Goal: Information Seeking & Learning: Learn about a topic

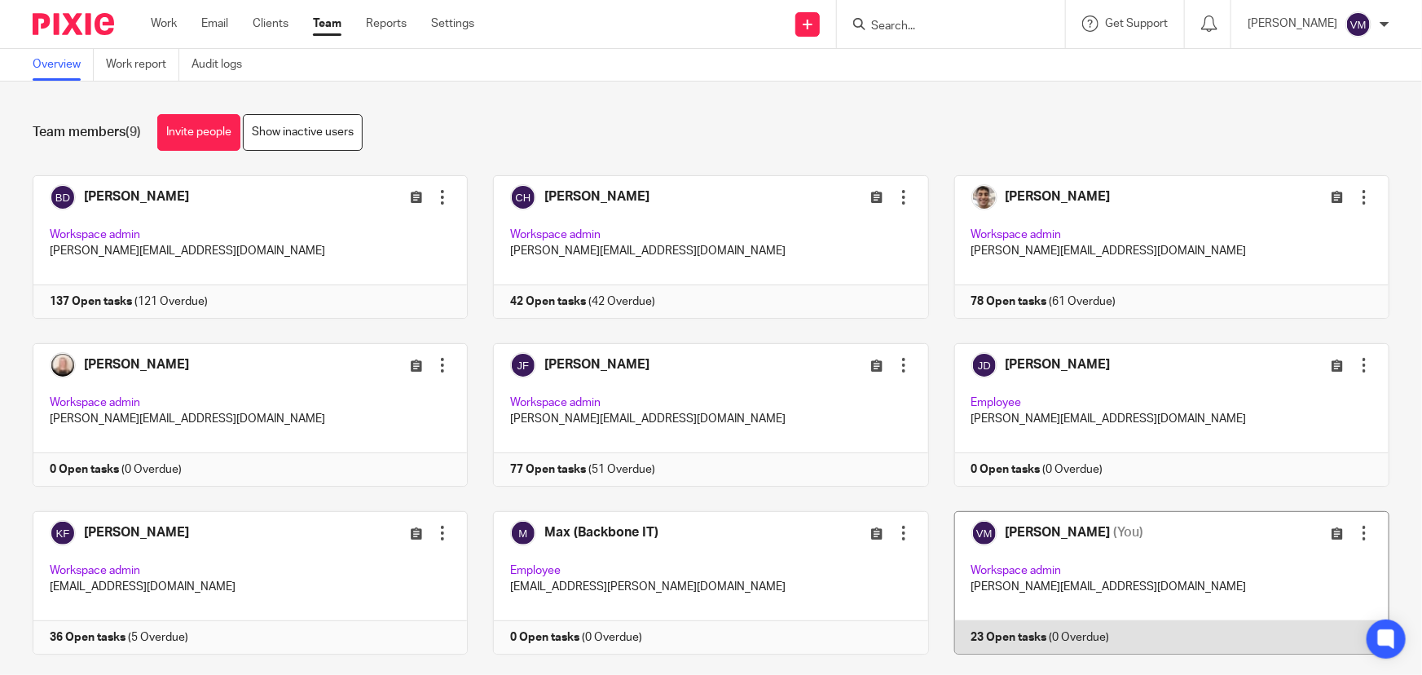
scroll to position [35, 0]
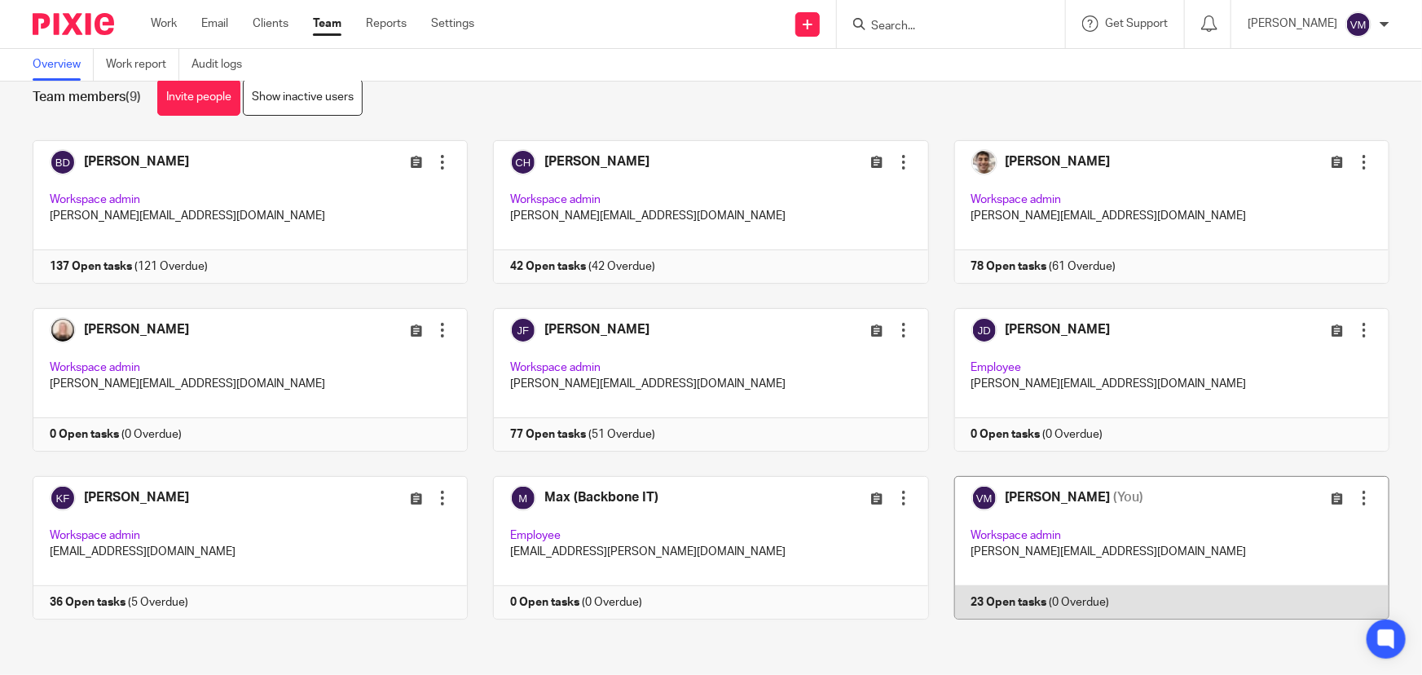
click at [1084, 603] on link at bounding box center [1159, 547] width 460 height 143
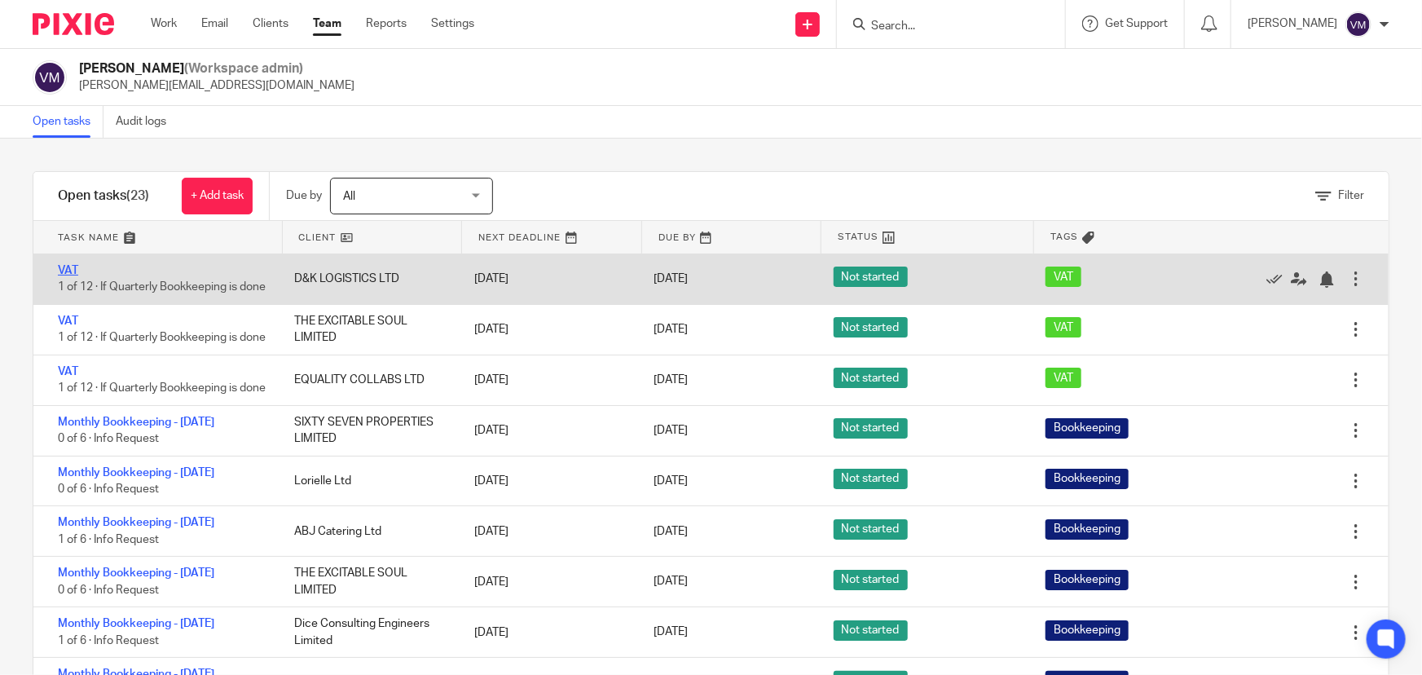
click at [64, 266] on link "VAT" at bounding box center [68, 270] width 20 height 11
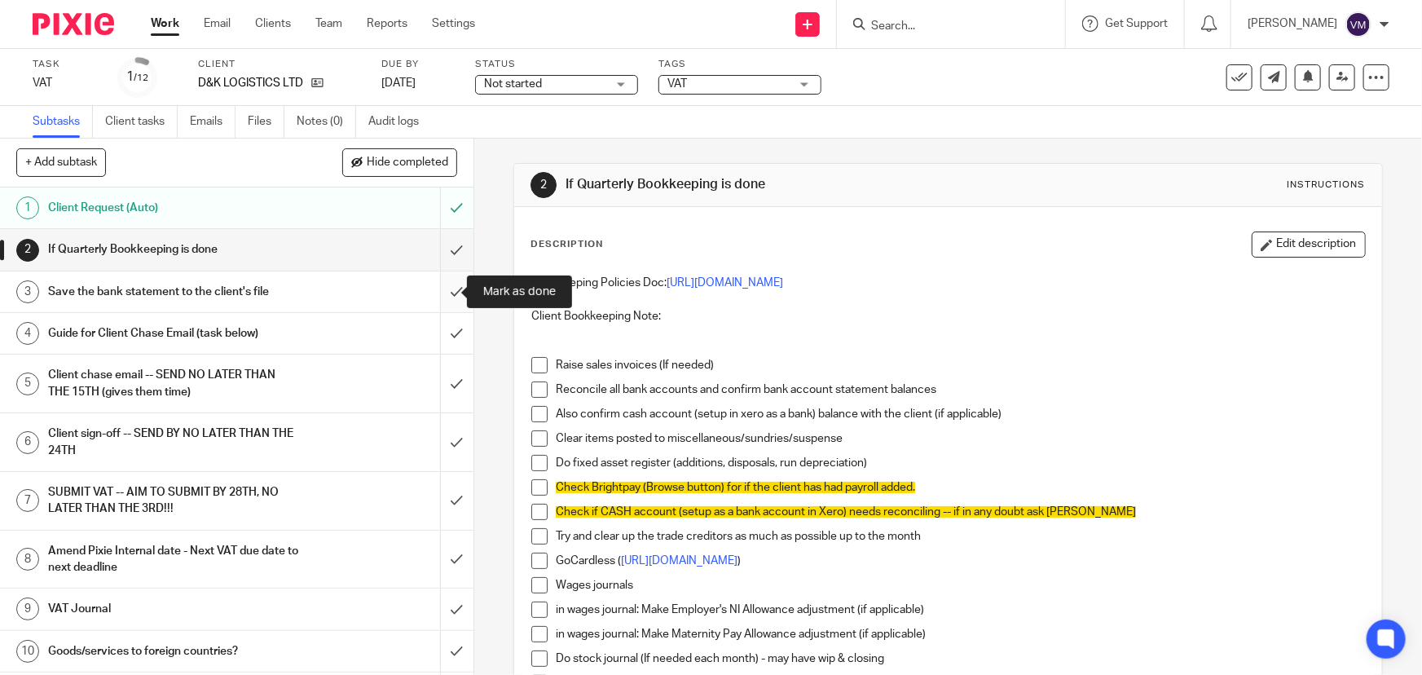
click at [448, 291] on input "submit" at bounding box center [236, 291] width 473 height 41
click at [335, 21] on link "Team" at bounding box center [328, 23] width 27 height 16
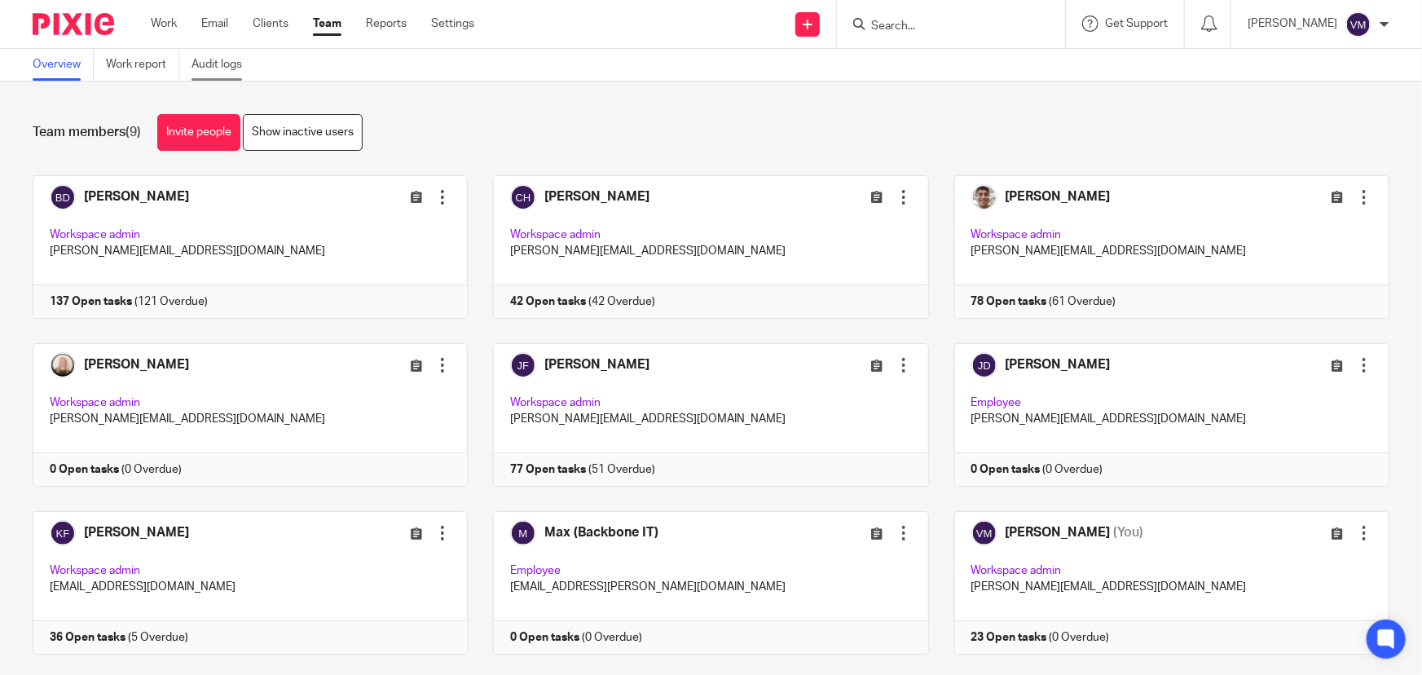
click at [232, 66] on link "Audit logs" at bounding box center [222, 65] width 63 height 32
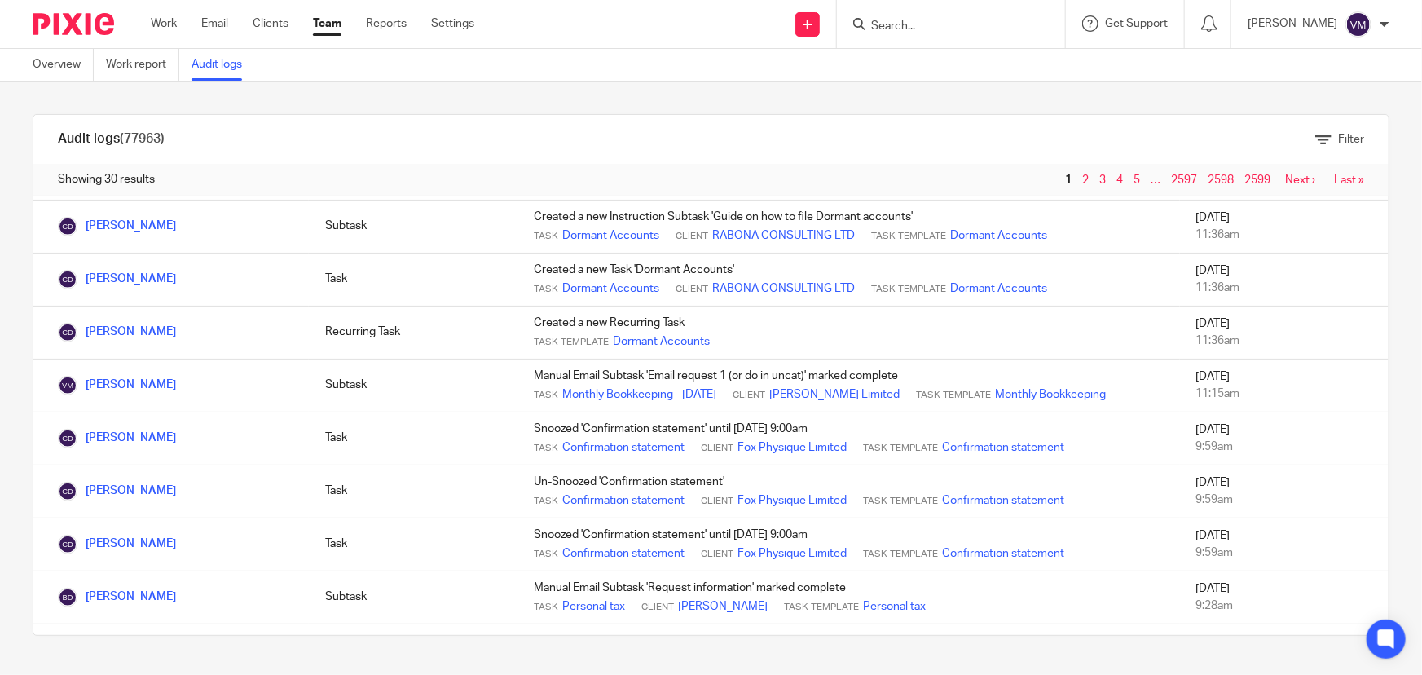
scroll to position [460, 0]
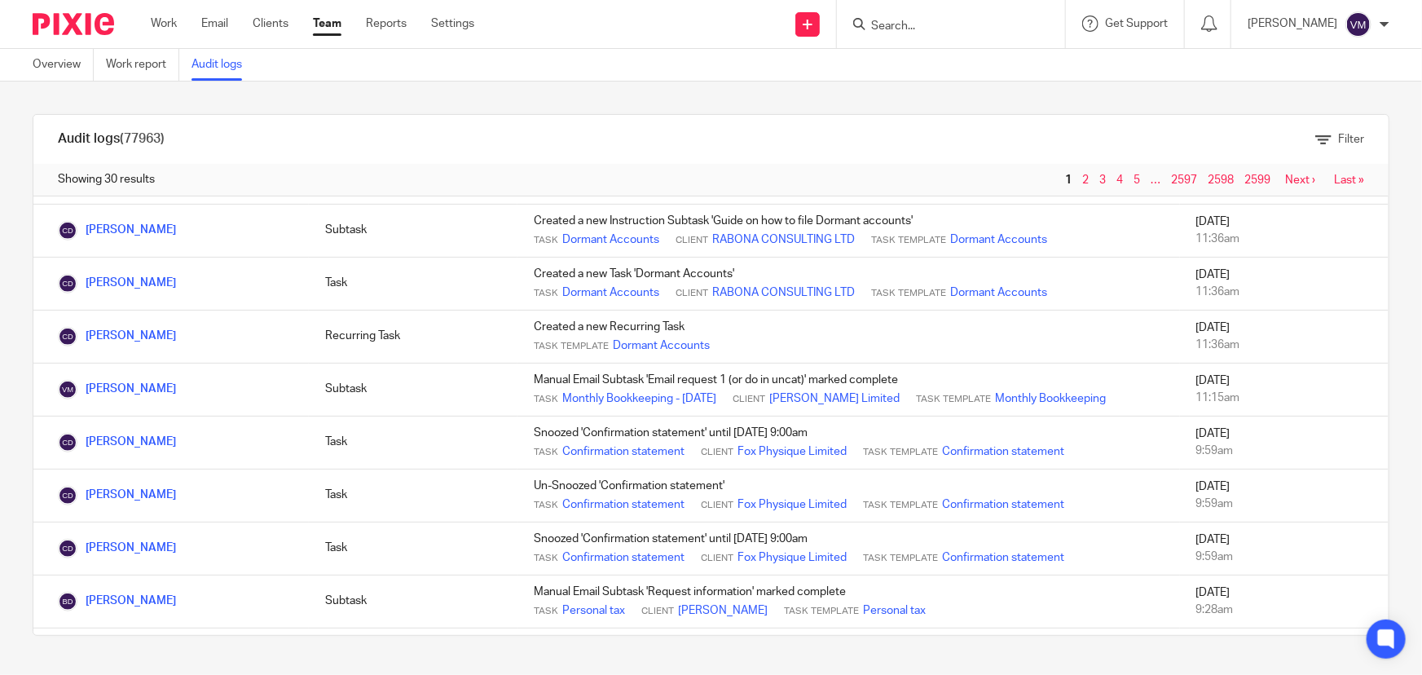
click at [337, 19] on link "Team" at bounding box center [327, 23] width 29 height 16
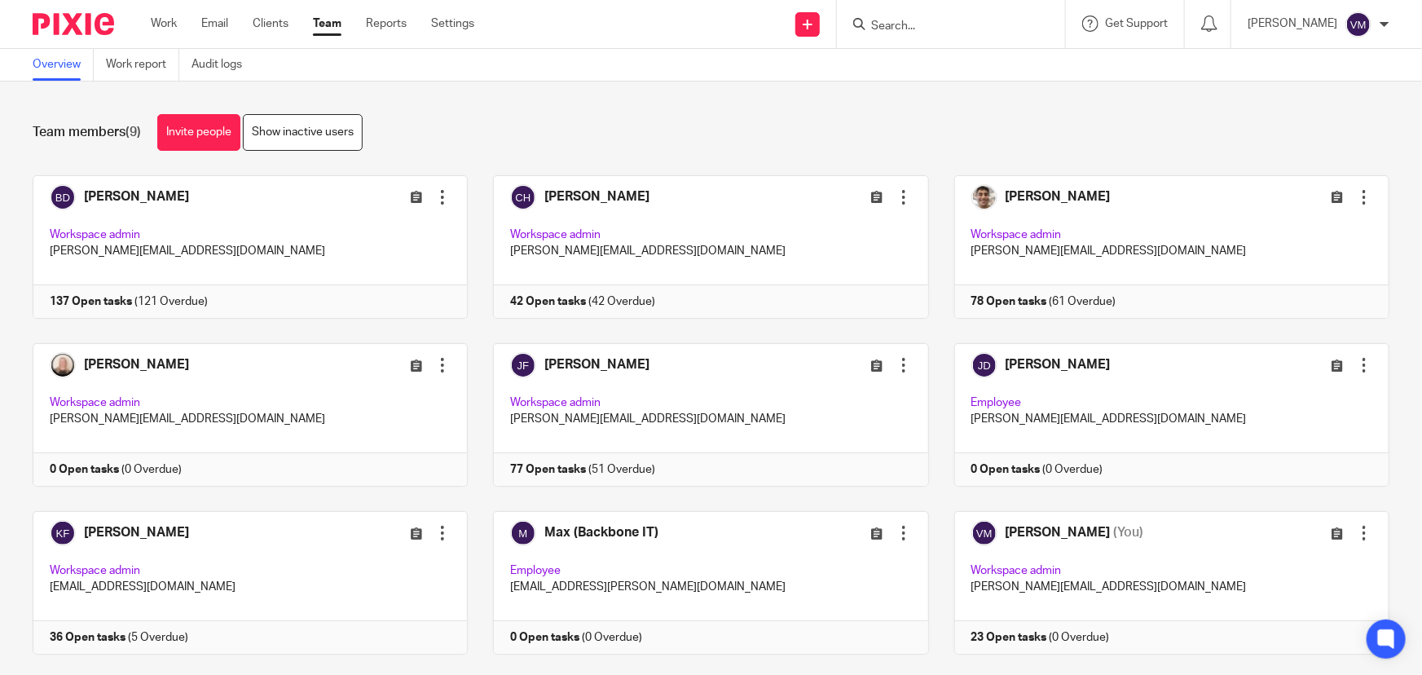
click at [942, 24] on input "Search" at bounding box center [942, 27] width 147 height 15
type input "eq"
click at [960, 65] on link at bounding box center [1003, 69] width 275 height 37
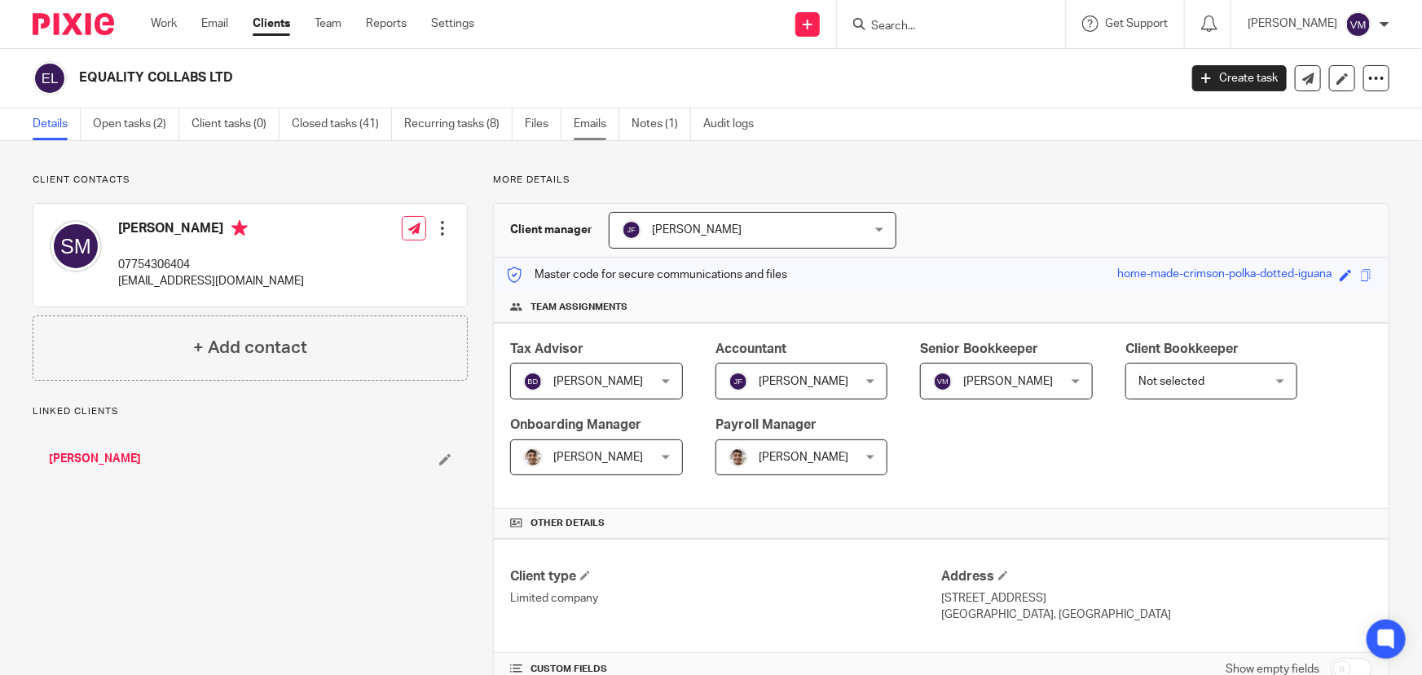
click at [582, 121] on link "Emails" at bounding box center [597, 124] width 46 height 32
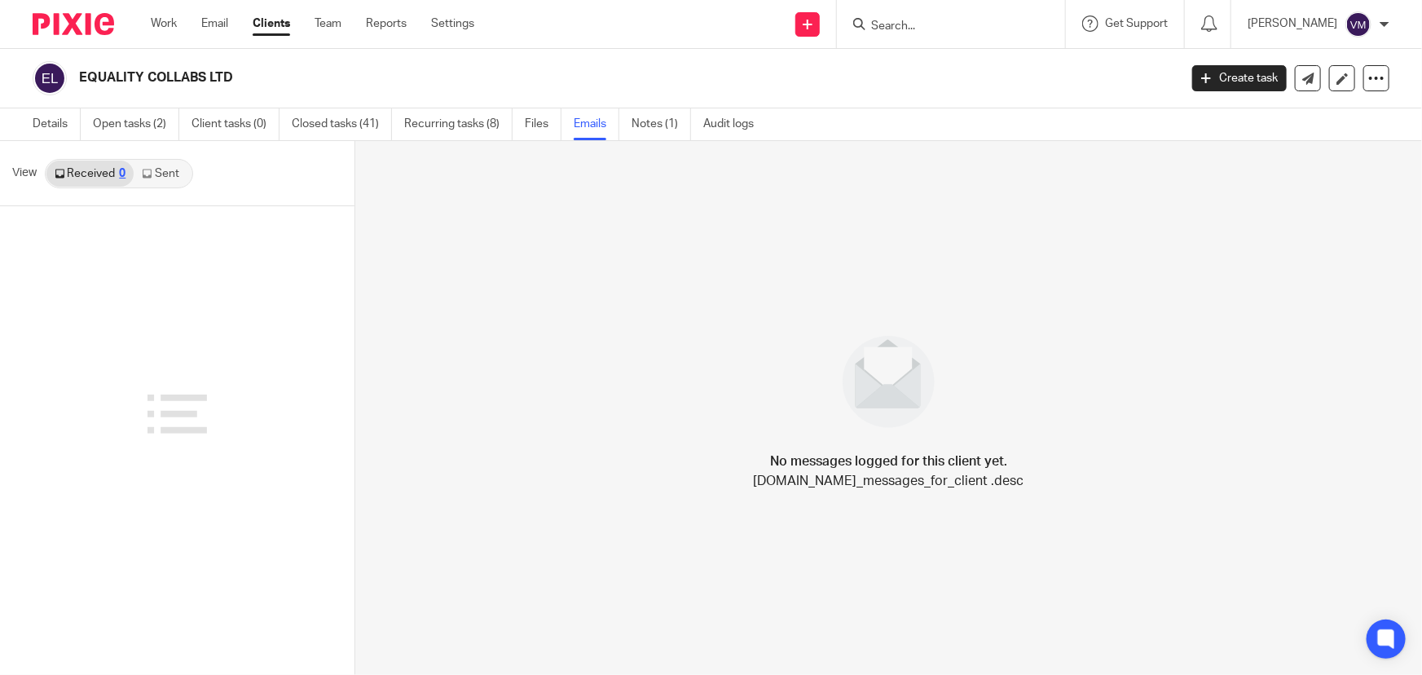
click at [156, 171] on link "Sent" at bounding box center [162, 174] width 57 height 26
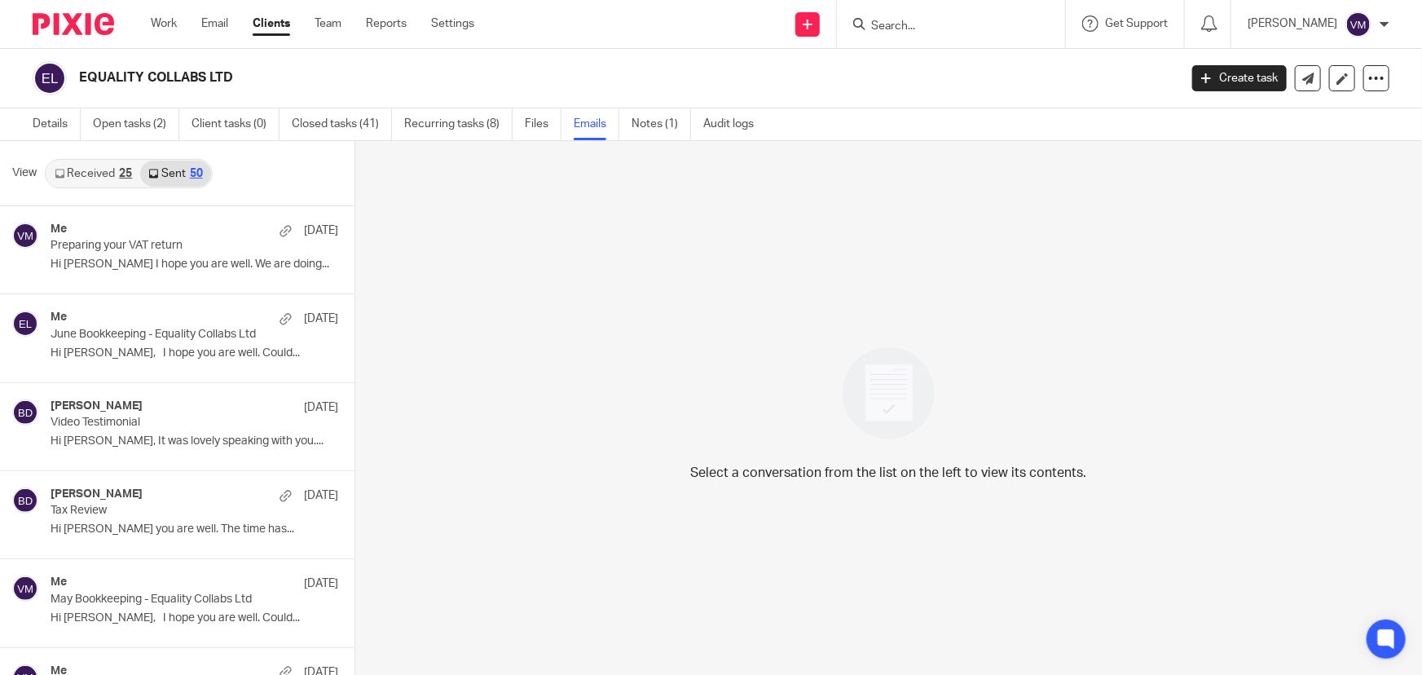
click at [102, 168] on link "Received 25" at bounding box center [93, 174] width 94 height 26
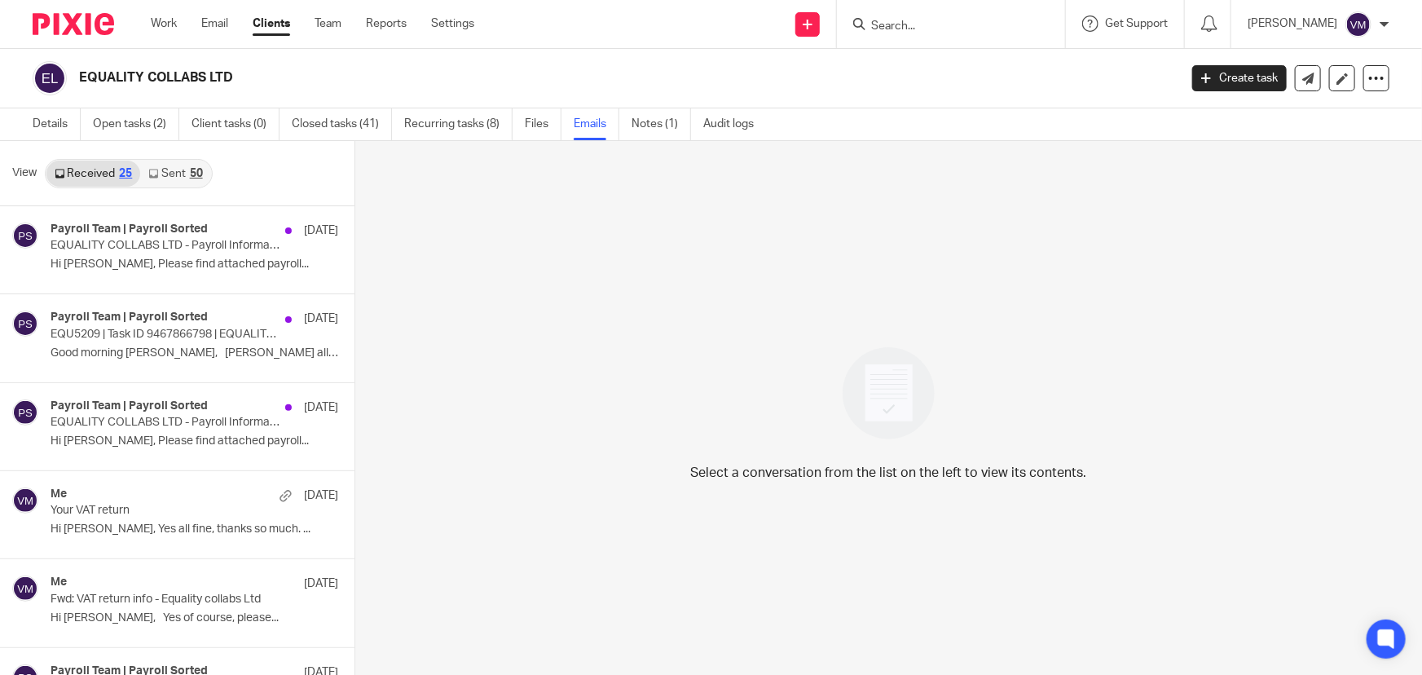
scroll to position [2, 0]
click at [145, 119] on link "Open tasks (2)" at bounding box center [136, 123] width 86 height 32
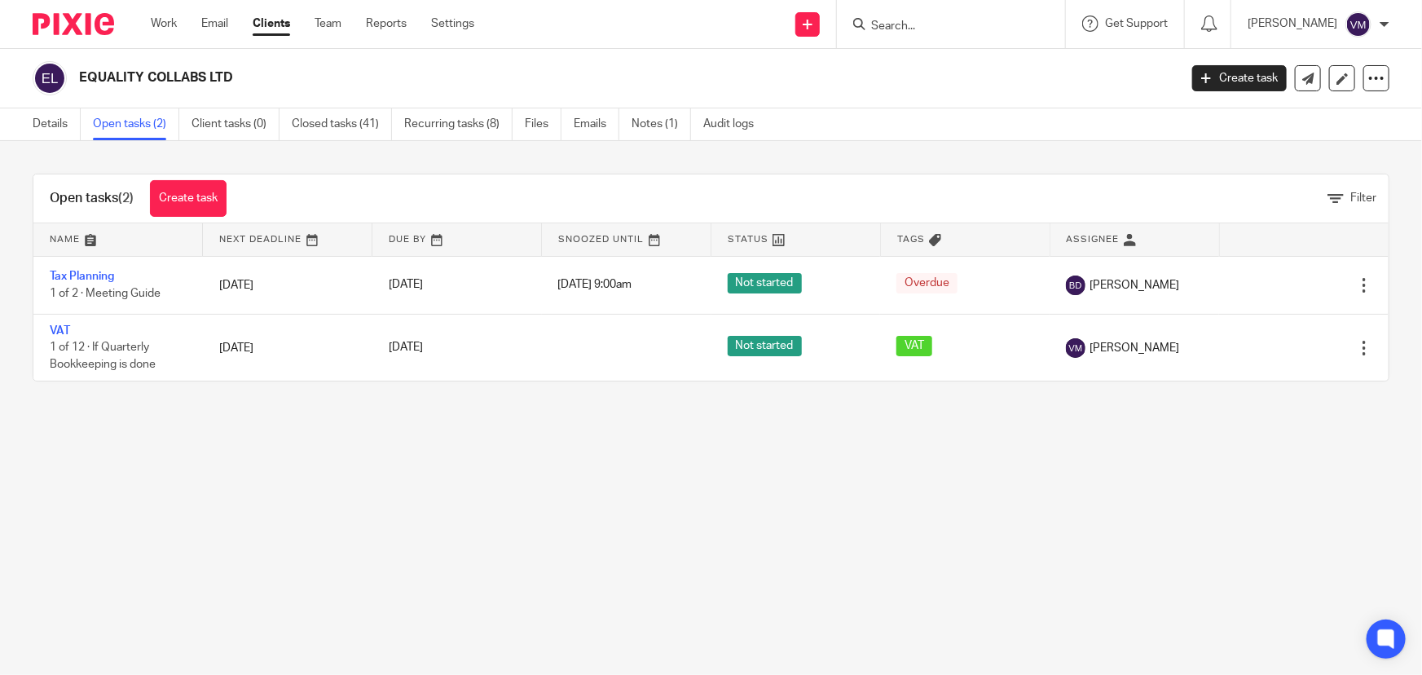
click at [965, 29] on input "Search" at bounding box center [942, 27] width 147 height 15
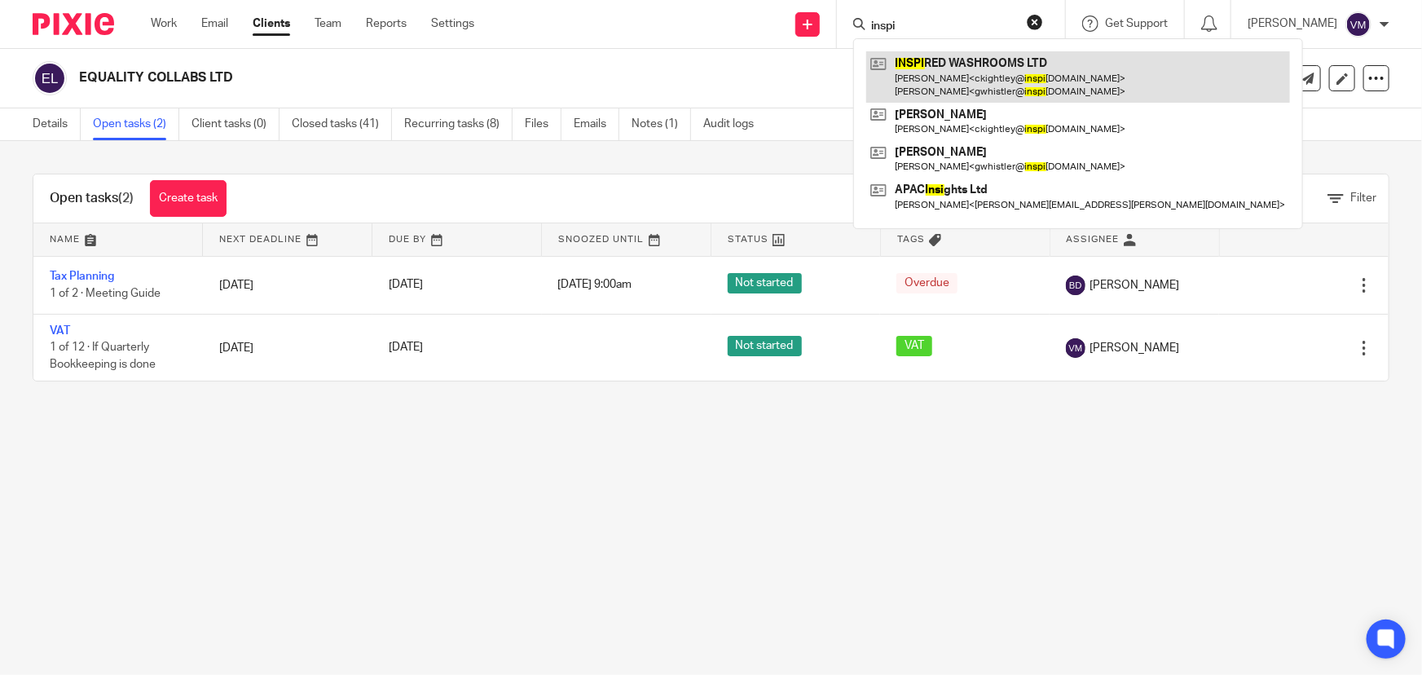
type input "inspi"
click at [984, 55] on link at bounding box center [1078, 76] width 424 height 51
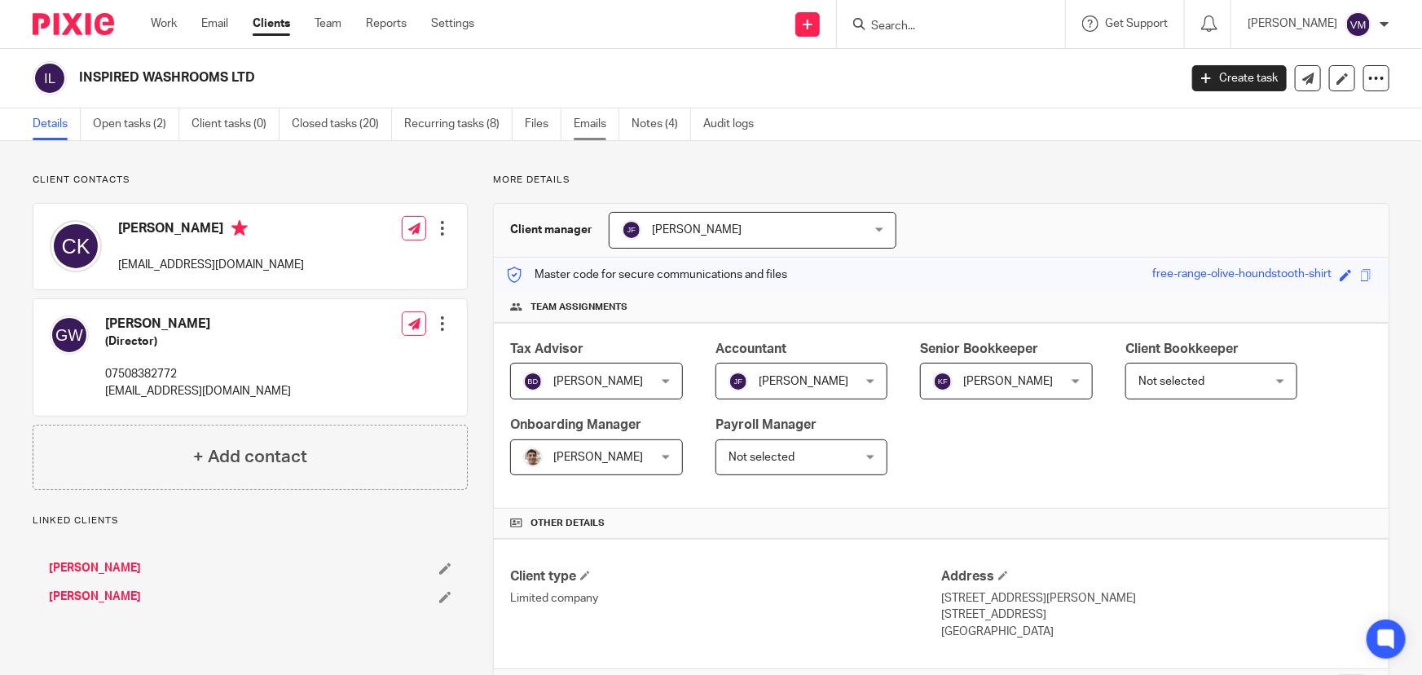
click at [606, 130] on link "Emails" at bounding box center [597, 124] width 46 height 32
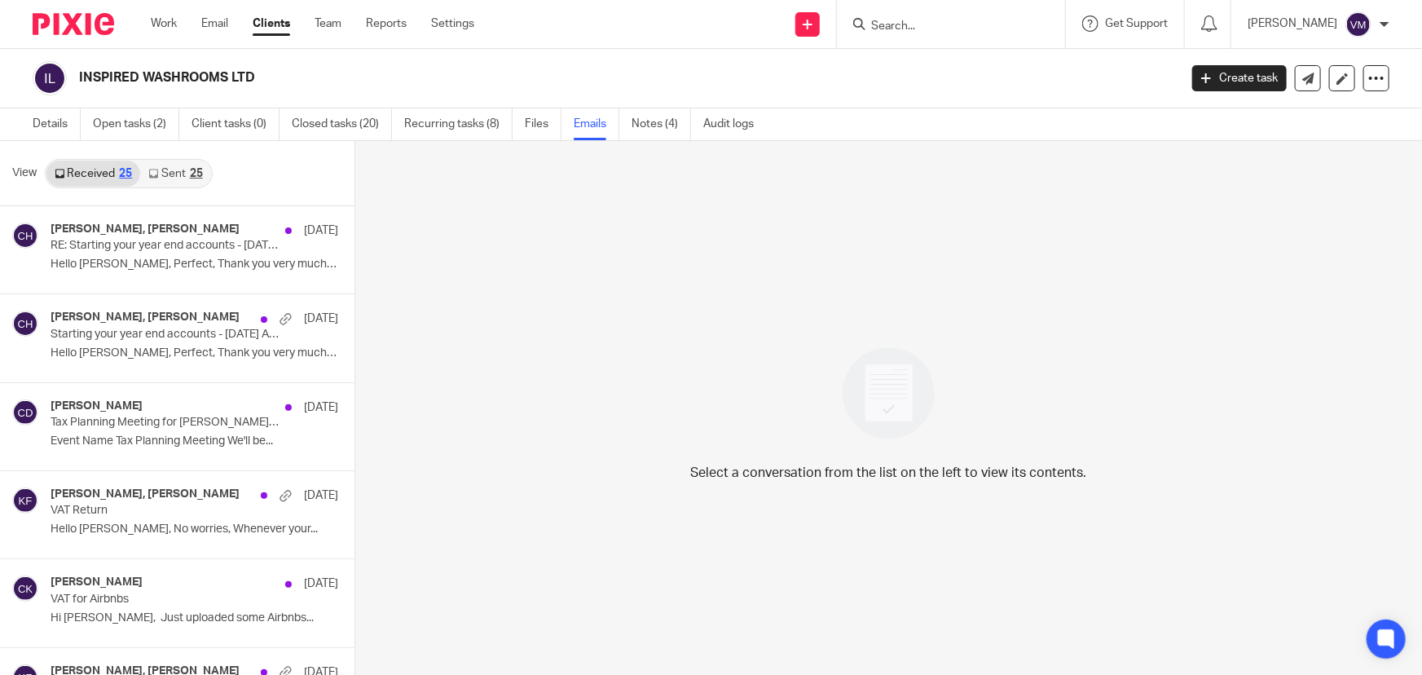
click at [170, 179] on link "Sent 25" at bounding box center [175, 174] width 70 height 26
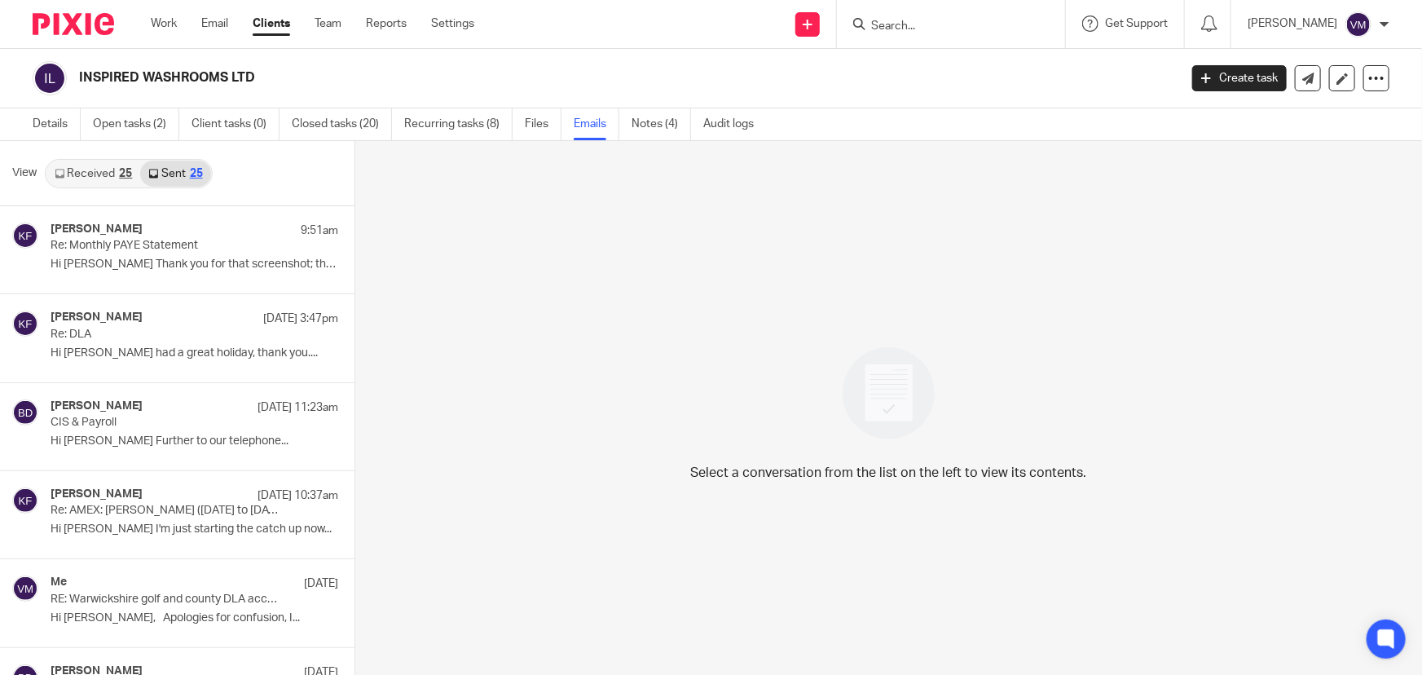
scroll to position [2, 0]
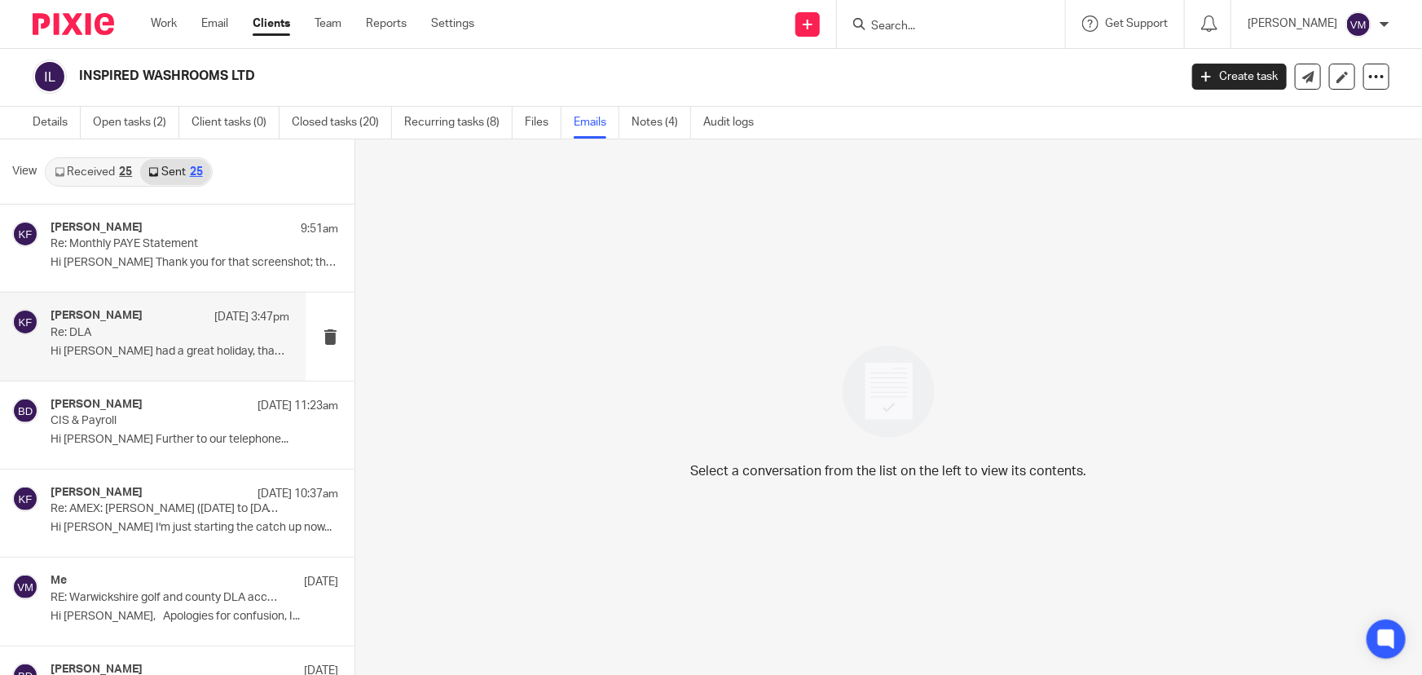
click at [110, 318] on h4 "[PERSON_NAME]" at bounding box center [97, 316] width 92 height 14
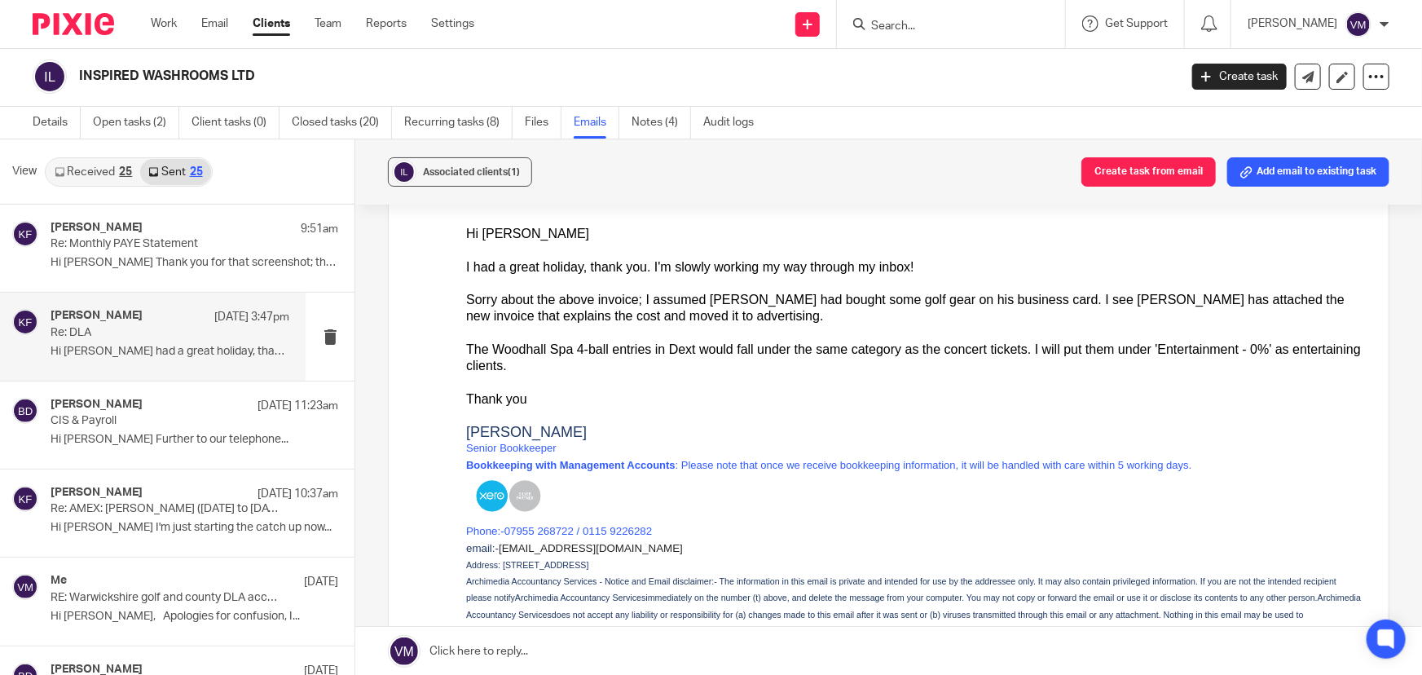
scroll to position [0, 0]
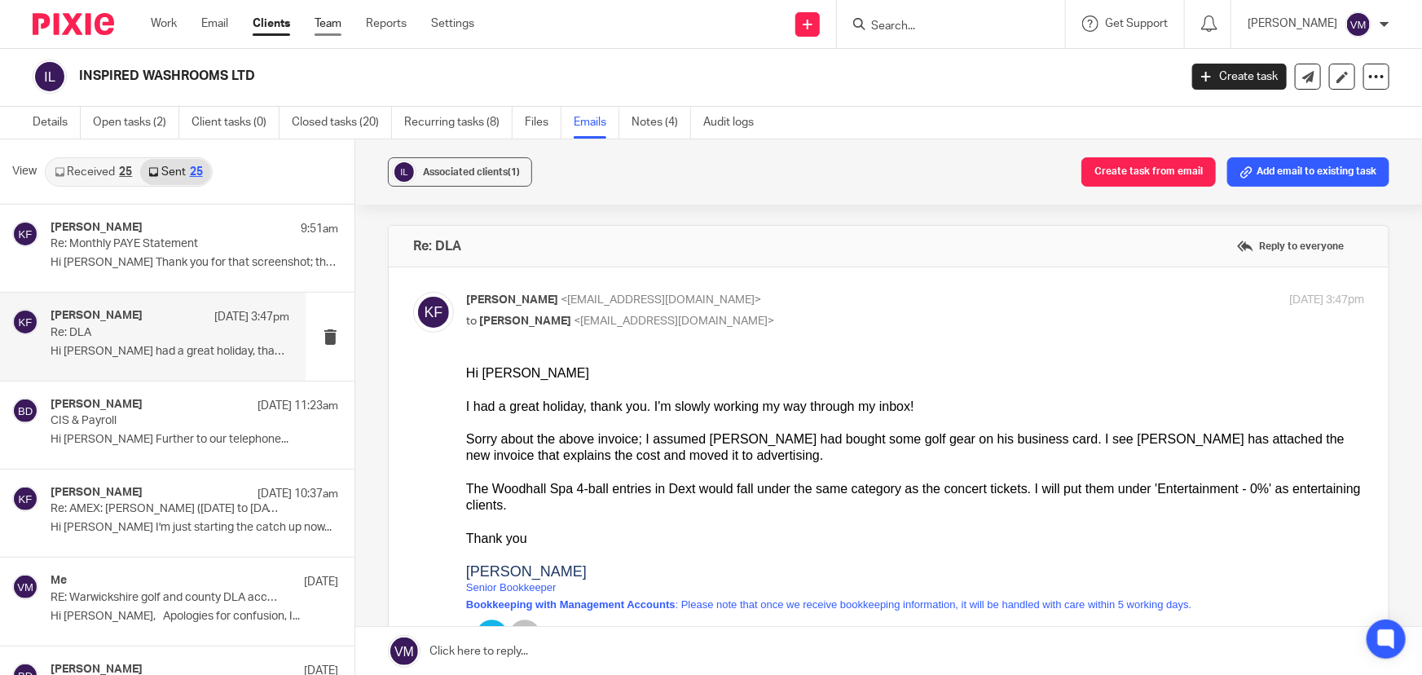
click at [333, 20] on link "Team" at bounding box center [328, 23] width 27 height 16
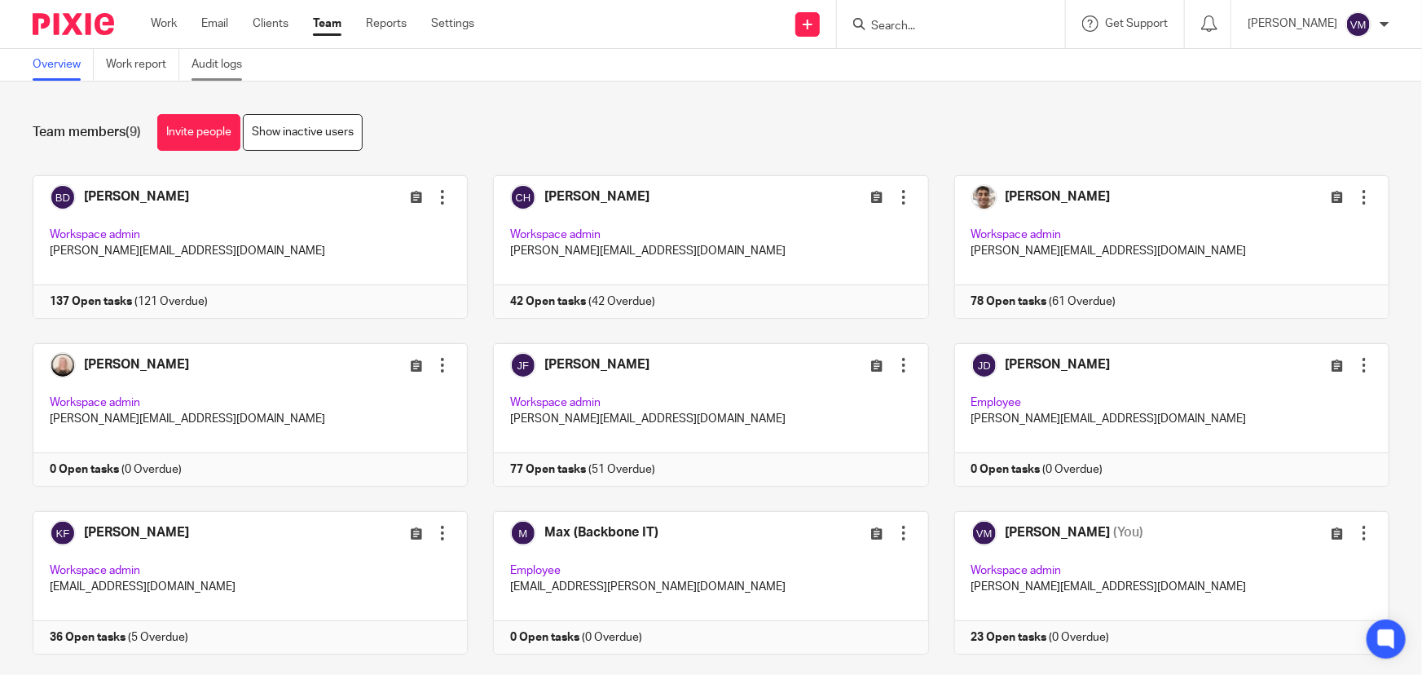
click at [214, 64] on link "Audit logs" at bounding box center [222, 65] width 63 height 32
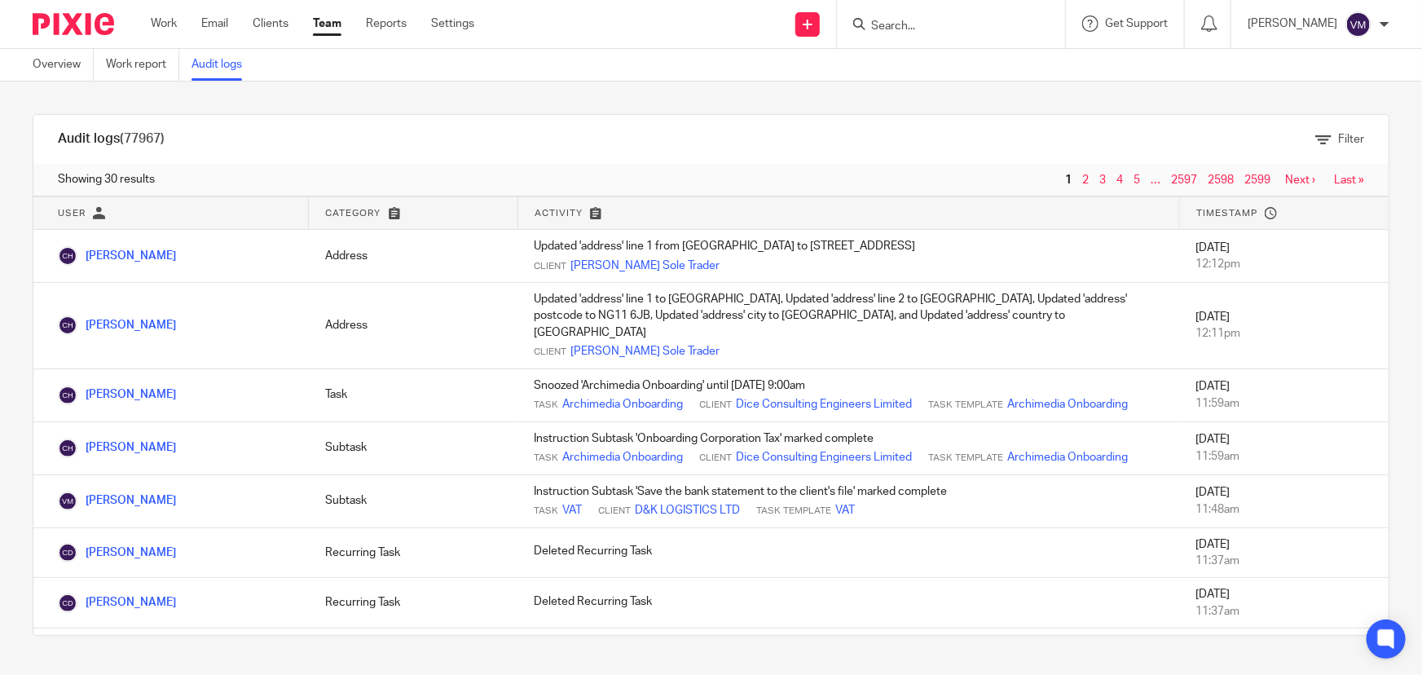
click at [315, 20] on link "Team" at bounding box center [327, 23] width 29 height 16
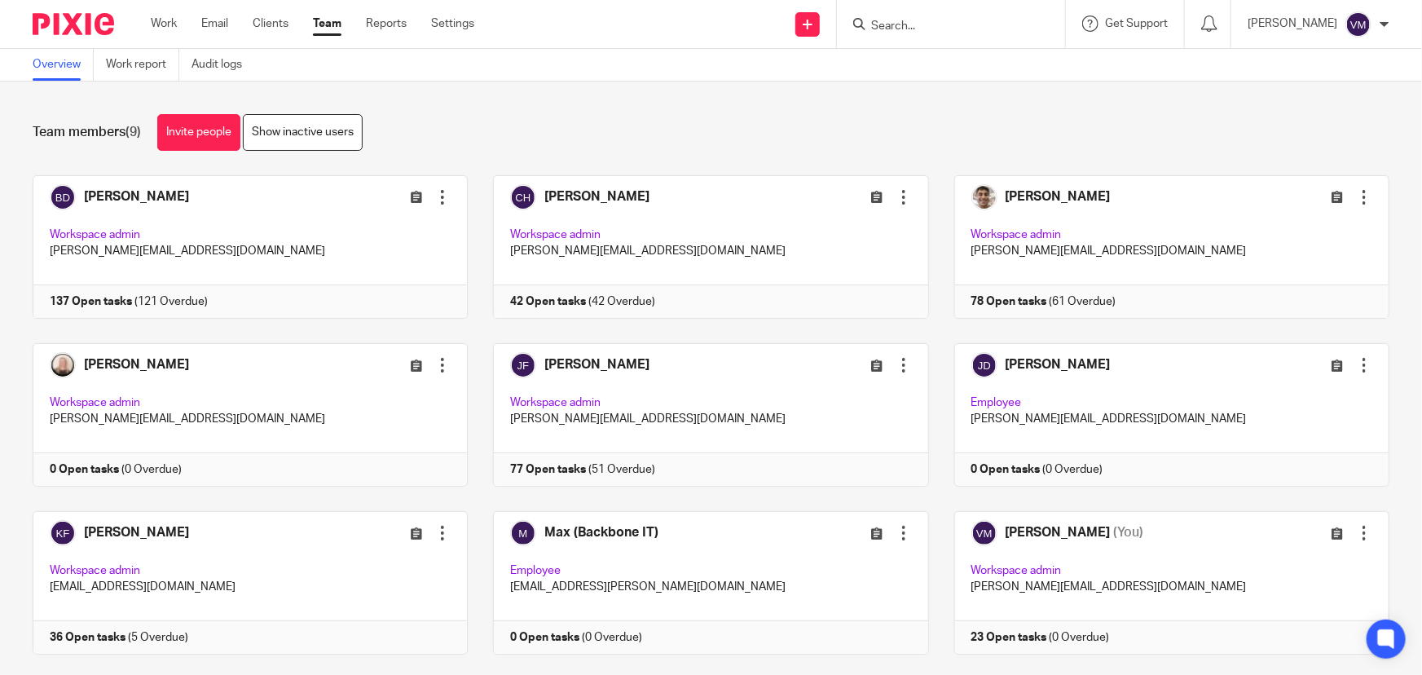
click at [921, 29] on input "Search" at bounding box center [942, 27] width 147 height 15
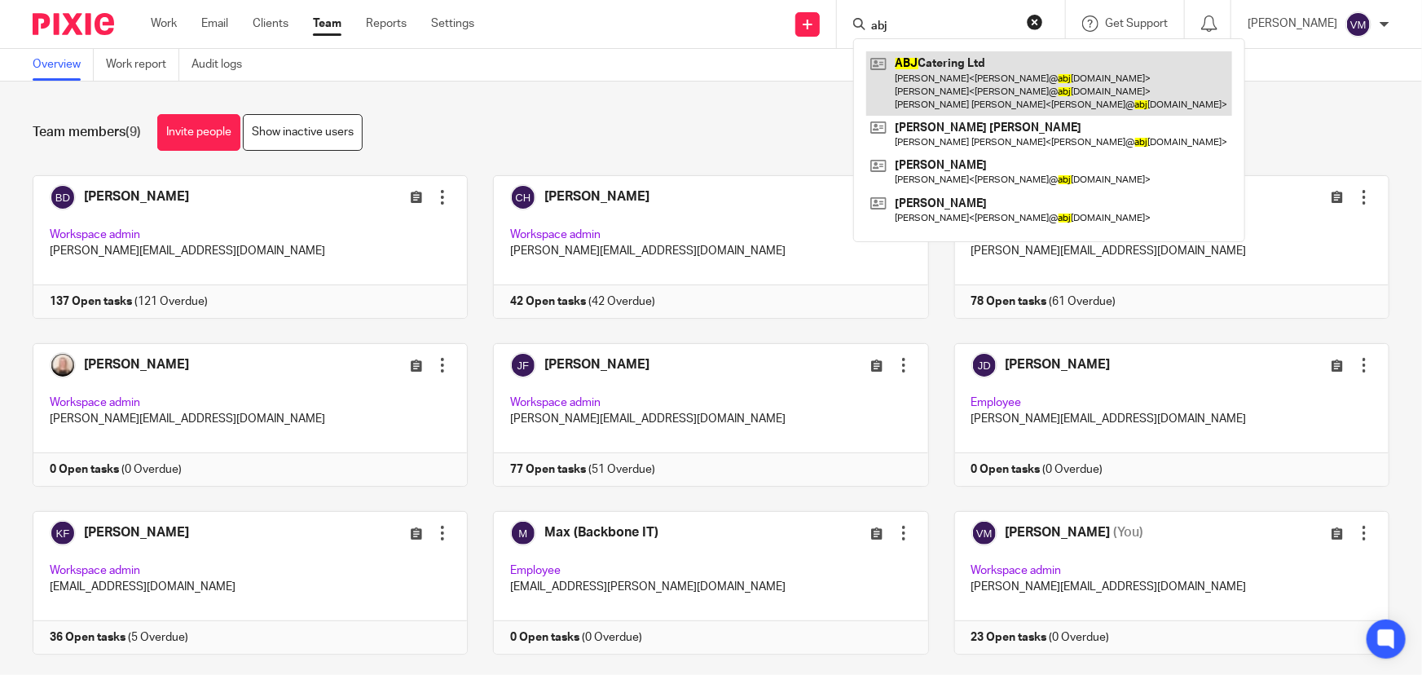
type input "abj"
click at [949, 79] on link at bounding box center [1049, 83] width 366 height 64
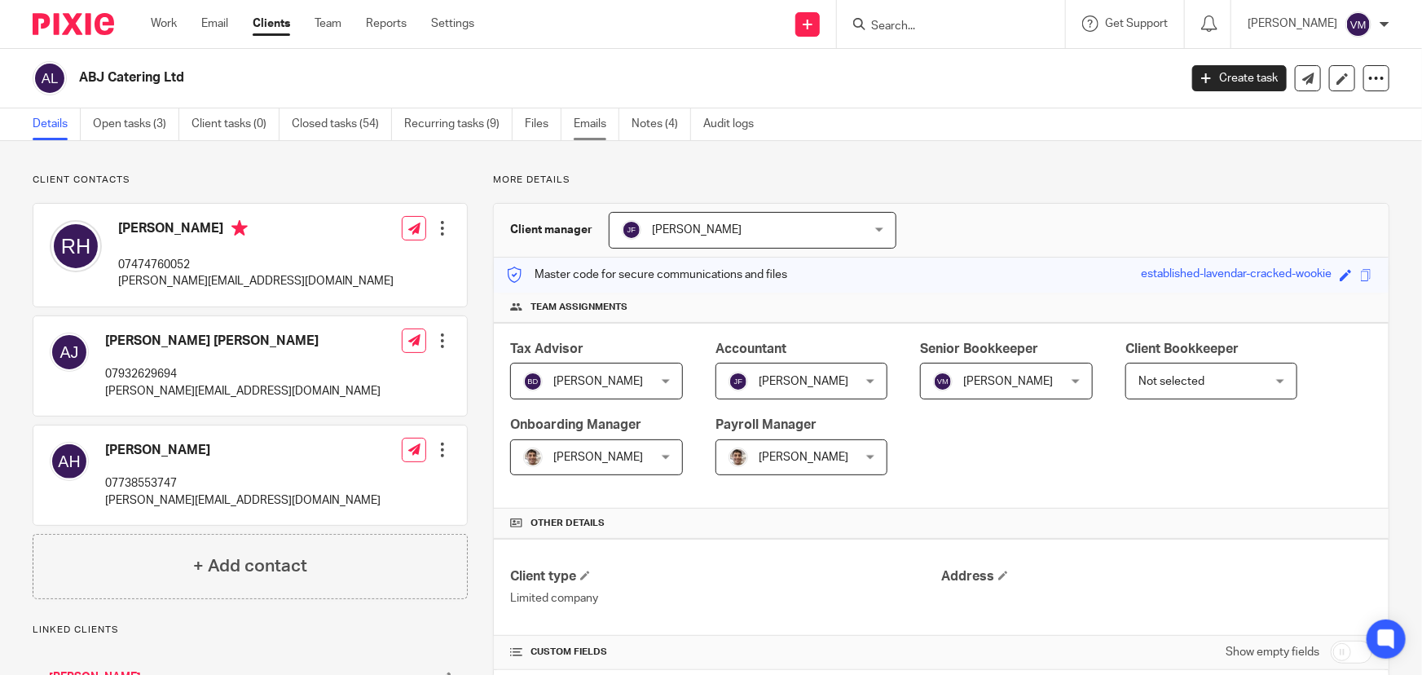
click at [601, 130] on link "Emails" at bounding box center [597, 124] width 46 height 32
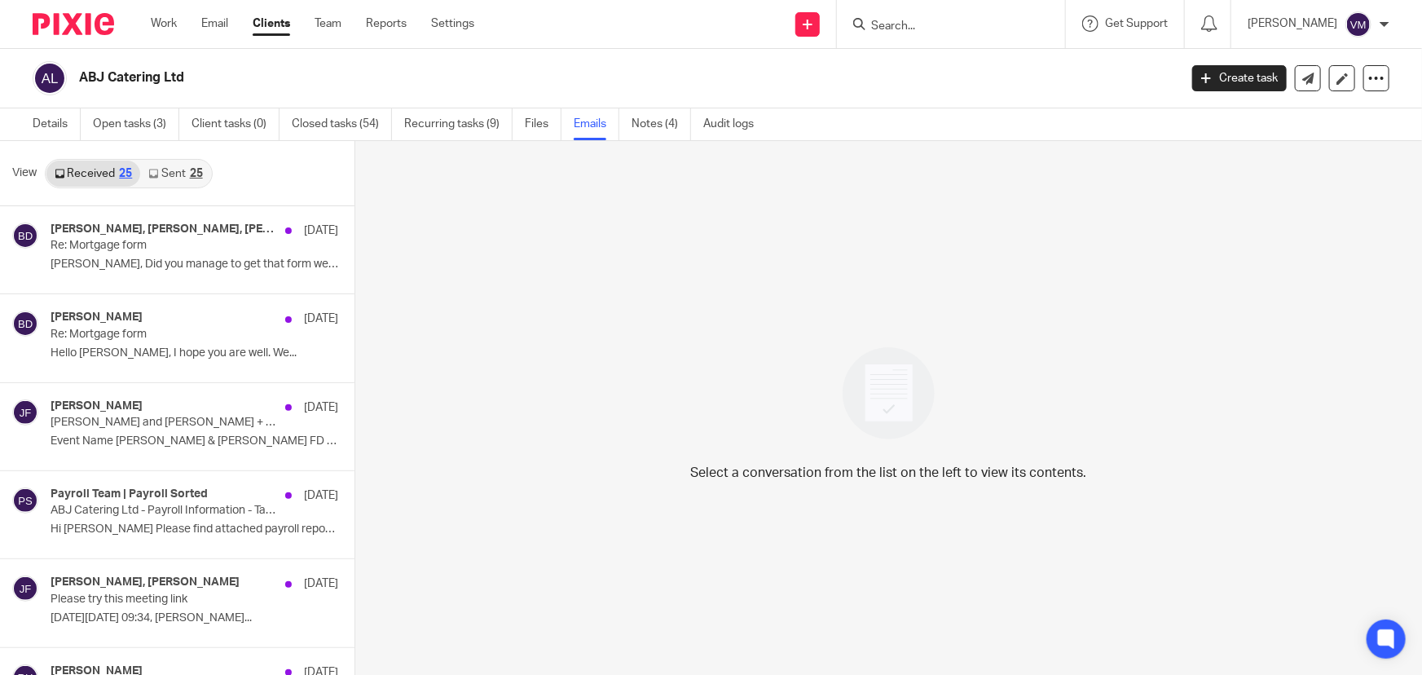
click at [166, 178] on link "Sent 25" at bounding box center [175, 174] width 70 height 26
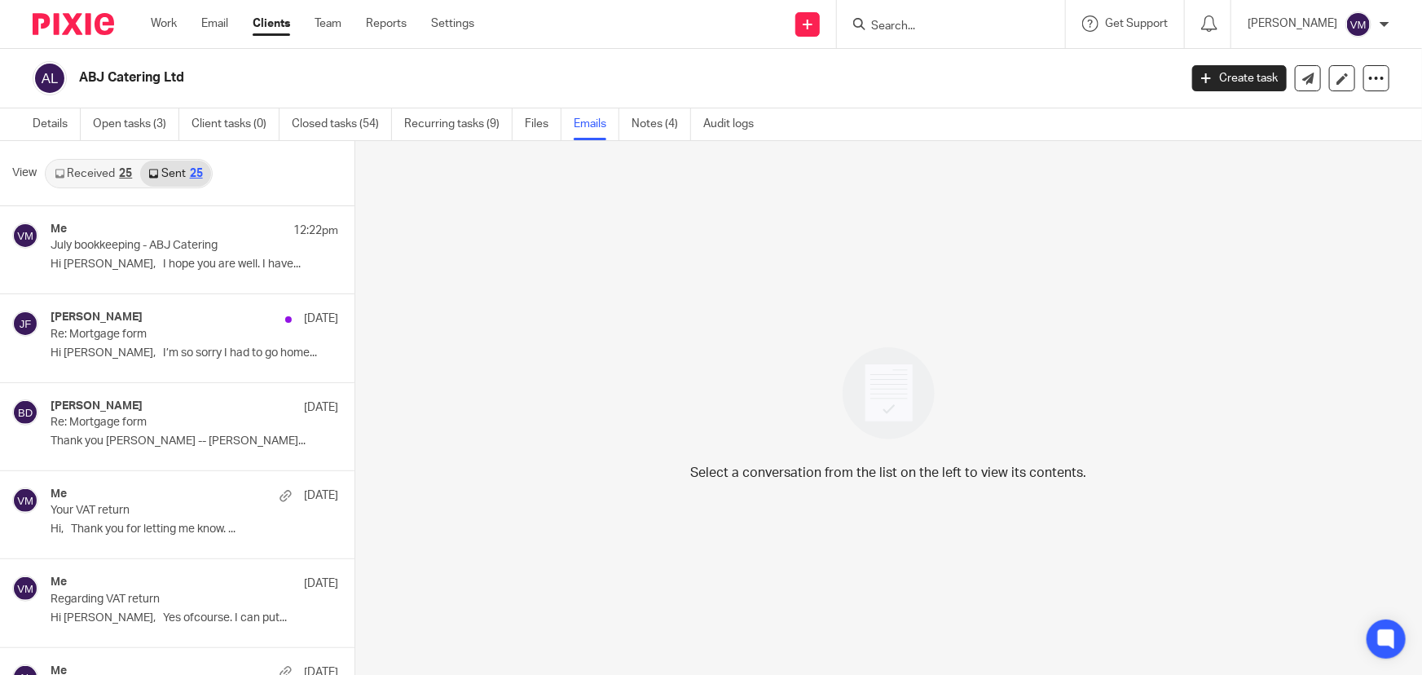
scroll to position [2, 0]
click at [903, 24] on input "Search" at bounding box center [942, 27] width 147 height 15
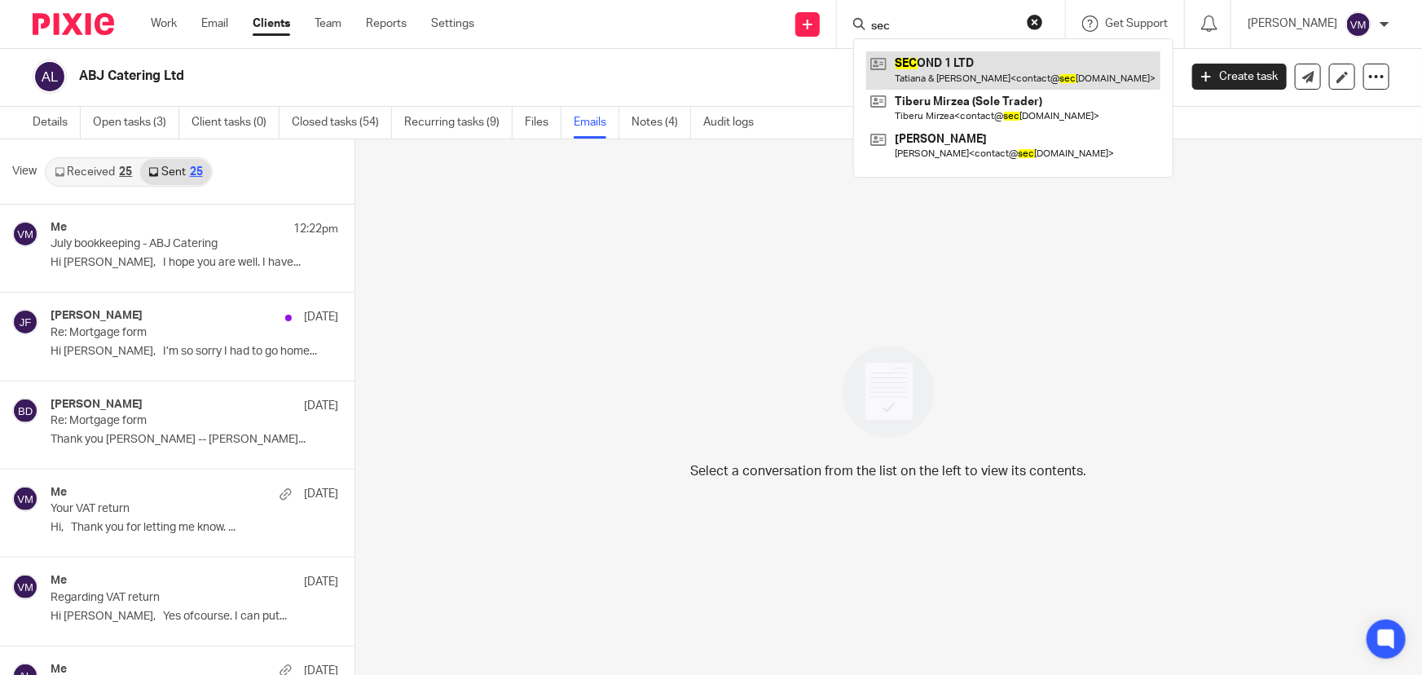
type input "sec"
click at [987, 67] on link at bounding box center [1013, 69] width 294 height 37
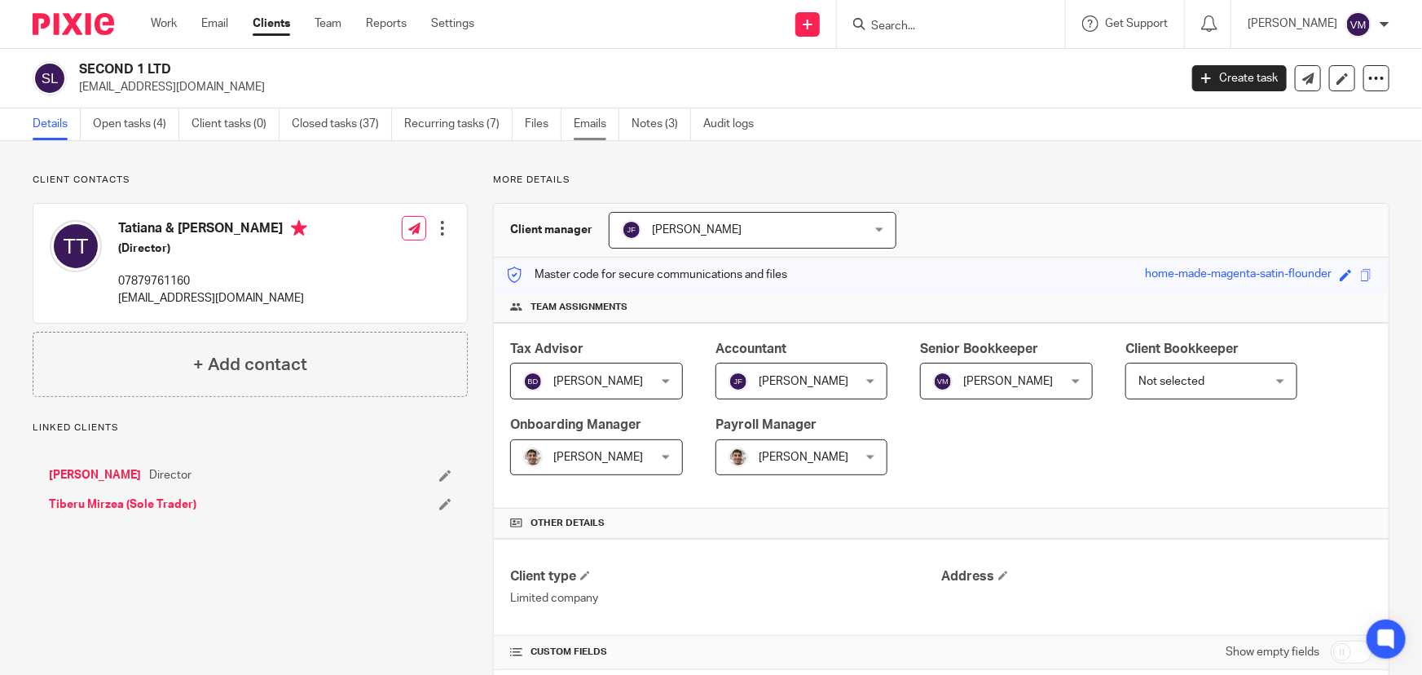
click at [582, 132] on link "Emails" at bounding box center [597, 124] width 46 height 32
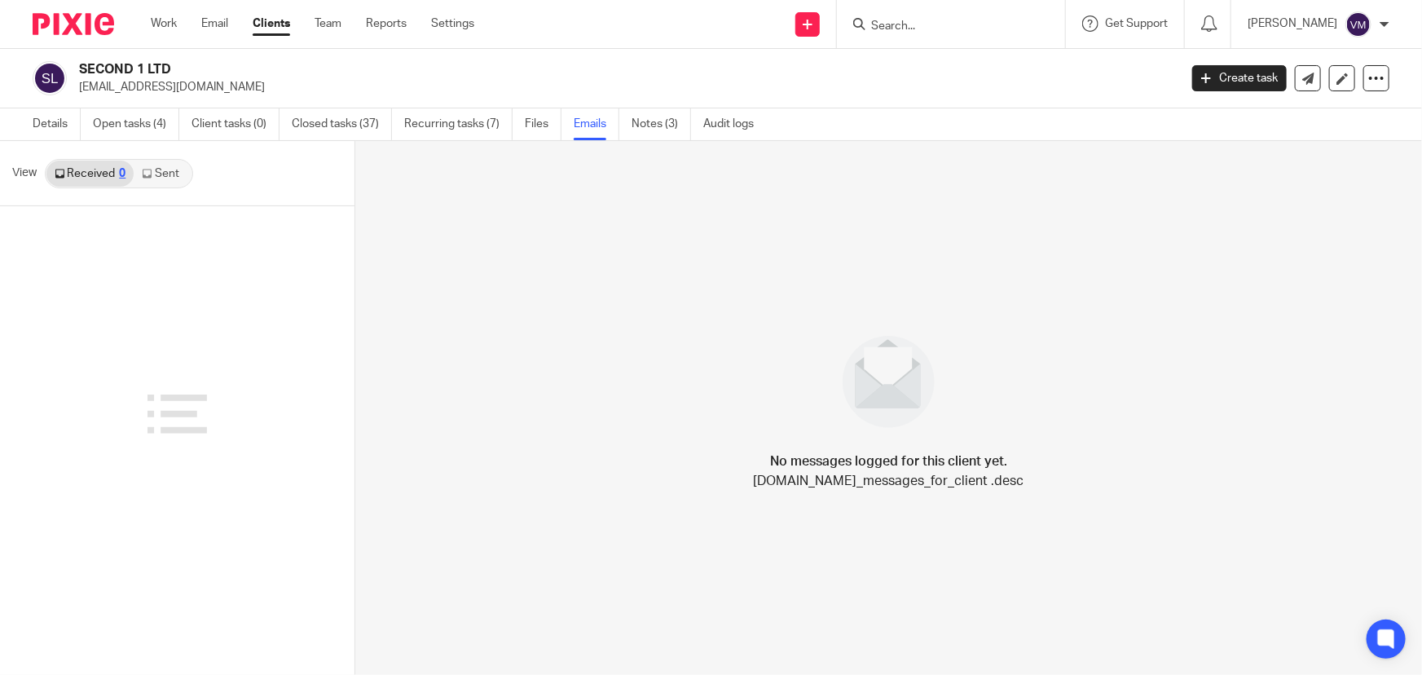
click at [170, 164] on link "Sent" at bounding box center [162, 174] width 57 height 26
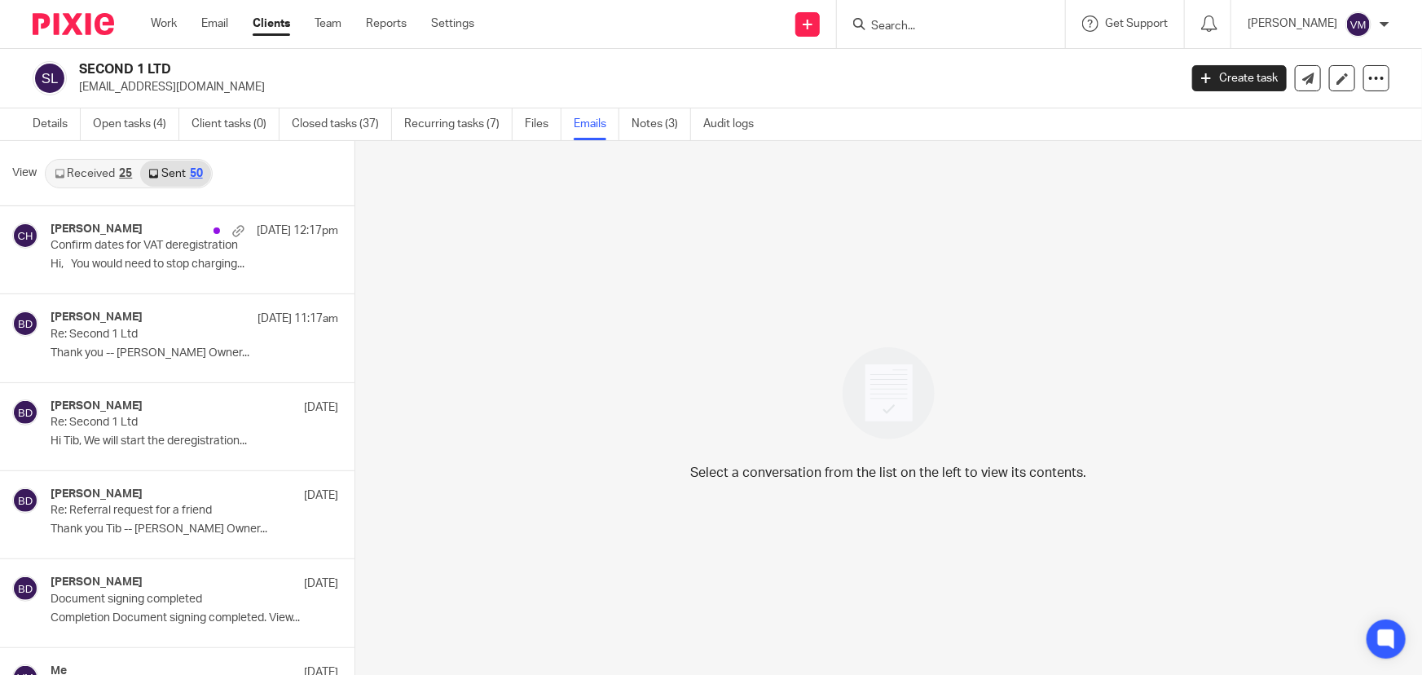
click at [98, 169] on link "Received 25" at bounding box center [93, 174] width 94 height 26
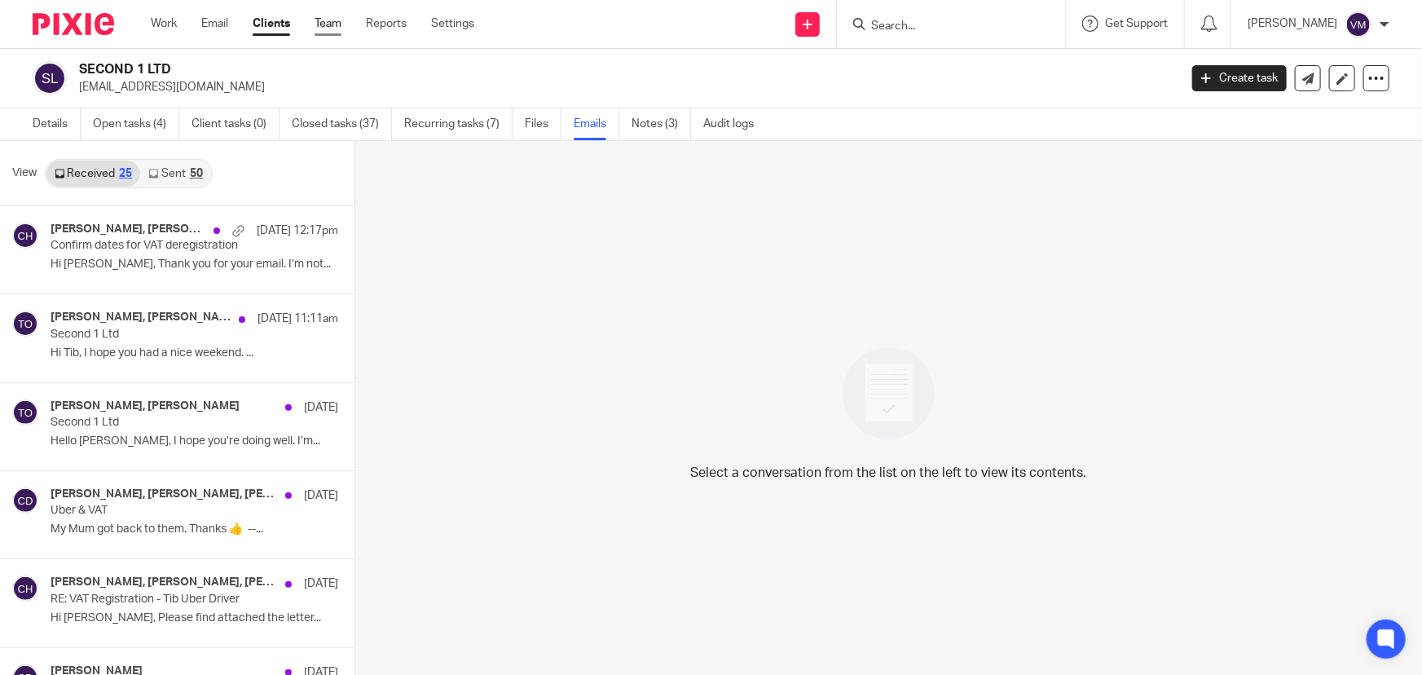
click at [326, 24] on link "Team" at bounding box center [328, 23] width 27 height 16
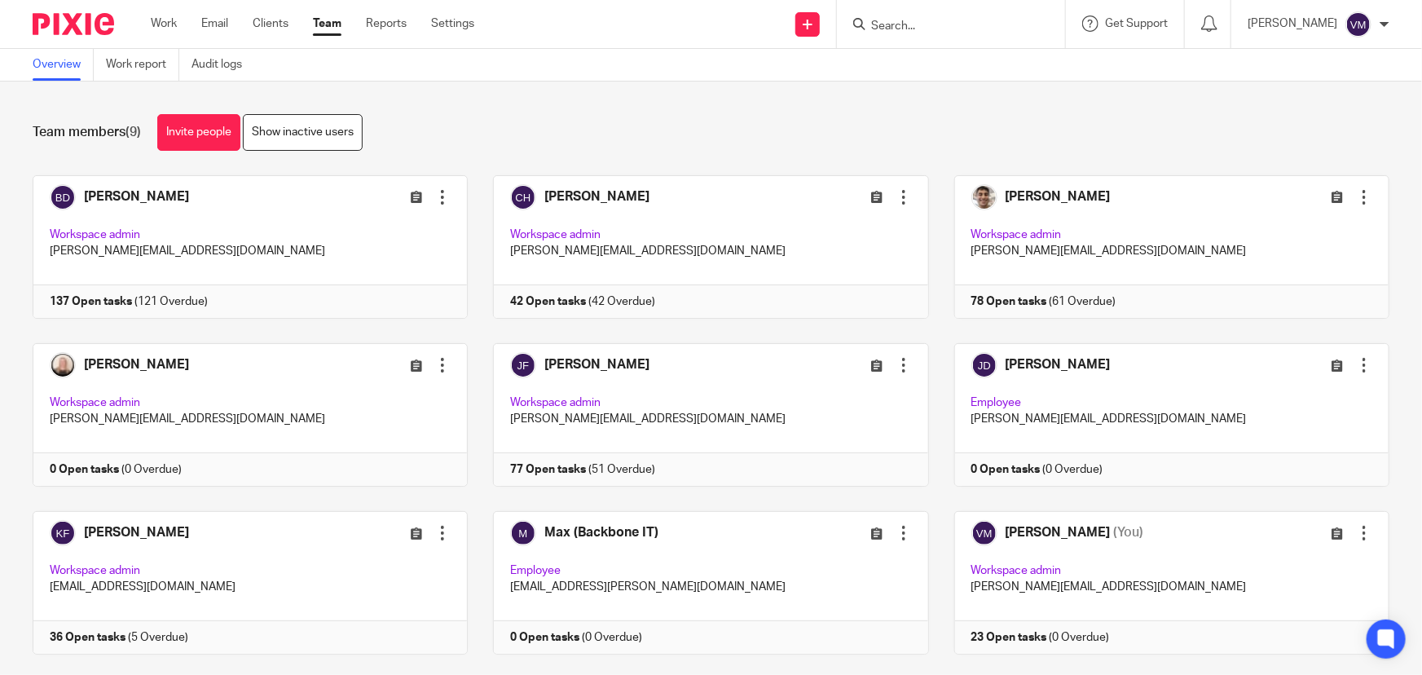
click at [910, 16] on form at bounding box center [956, 24] width 174 height 20
click at [950, 33] on form at bounding box center [956, 24] width 174 height 20
click at [948, 20] on input "Search" at bounding box center [942, 27] width 147 height 15
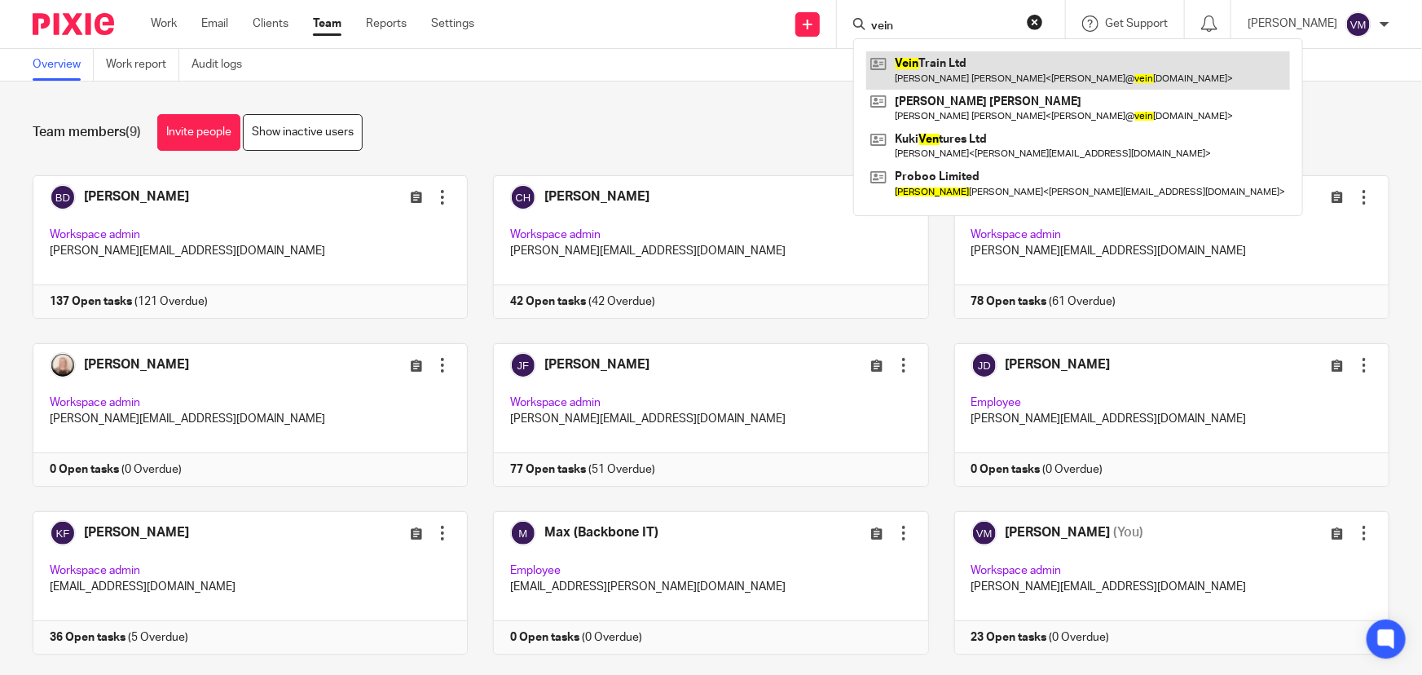
type input "vein"
click at [963, 77] on link at bounding box center [1078, 69] width 424 height 37
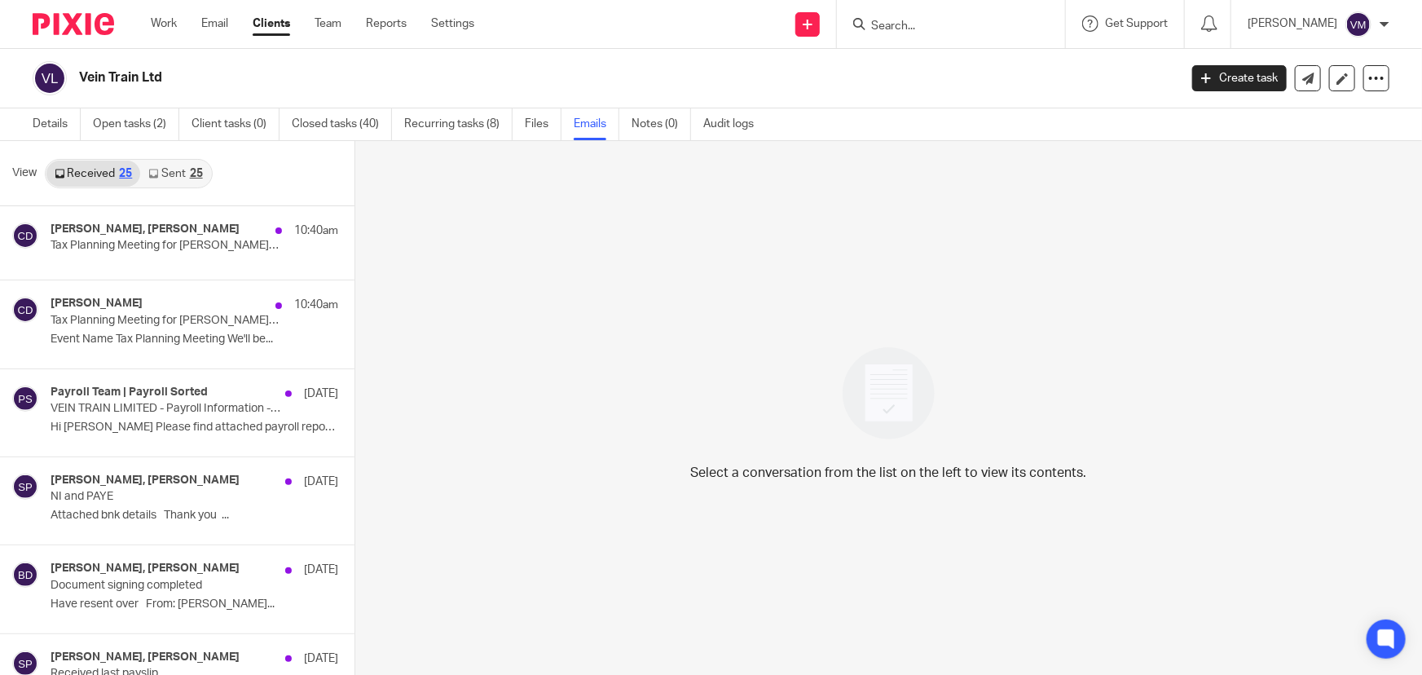
click at [169, 177] on link "Sent 25" at bounding box center [175, 174] width 70 height 26
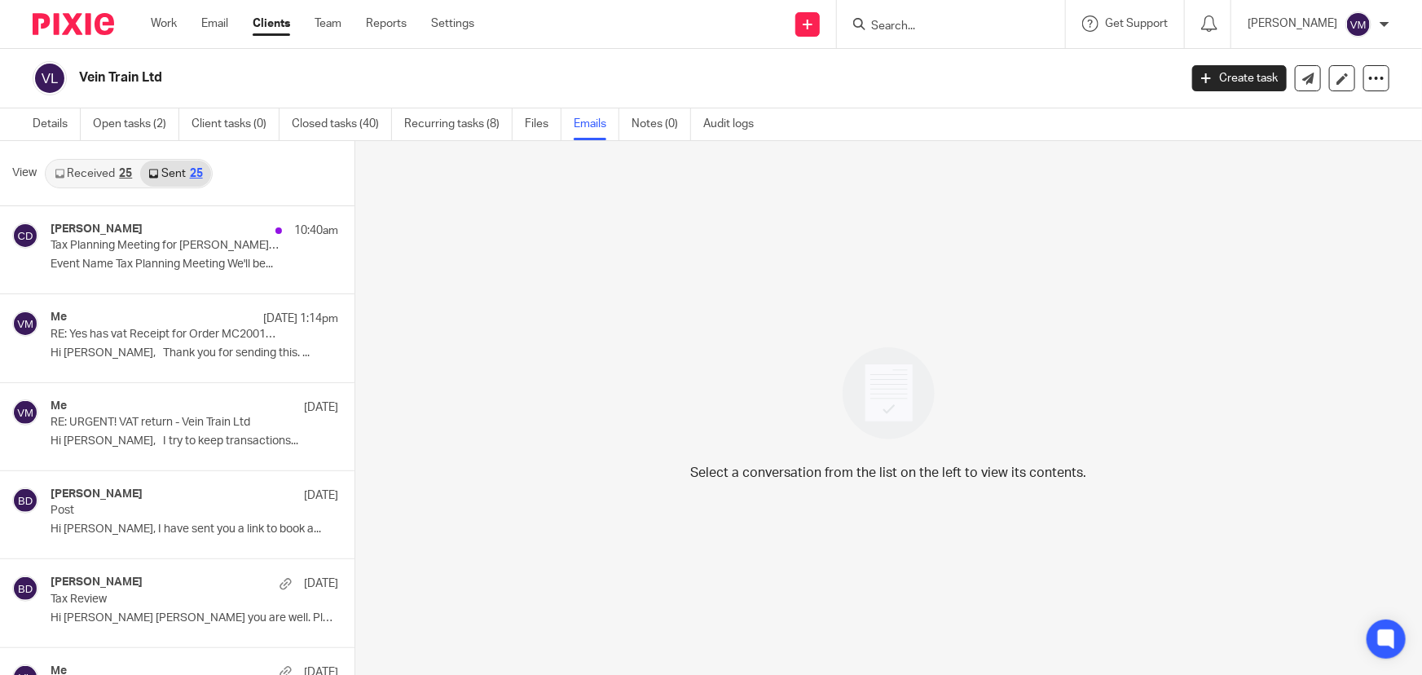
scroll to position [2, 0]
click at [105, 165] on link "Received 25" at bounding box center [93, 172] width 94 height 26
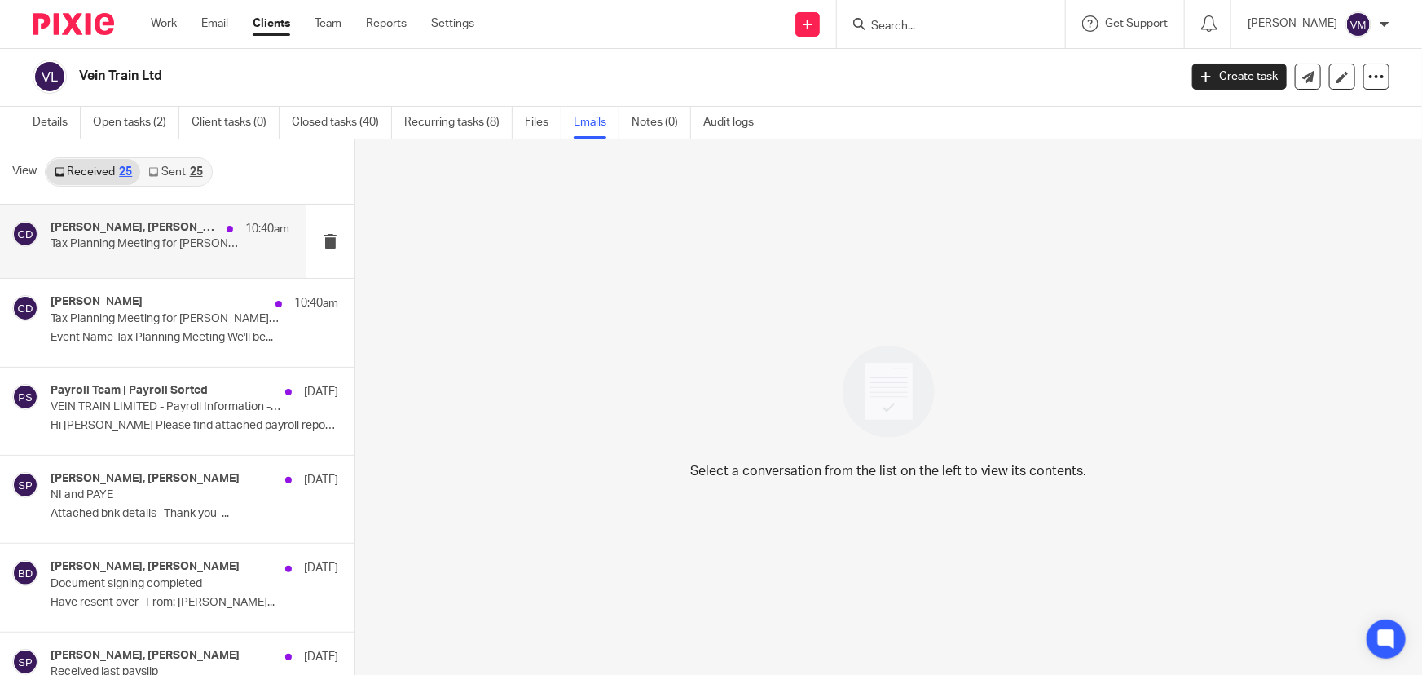
click at [118, 245] on p "Tax Planning Meeting for Sarah Phillips (Archimedia Accounts)" at bounding box center [146, 244] width 191 height 14
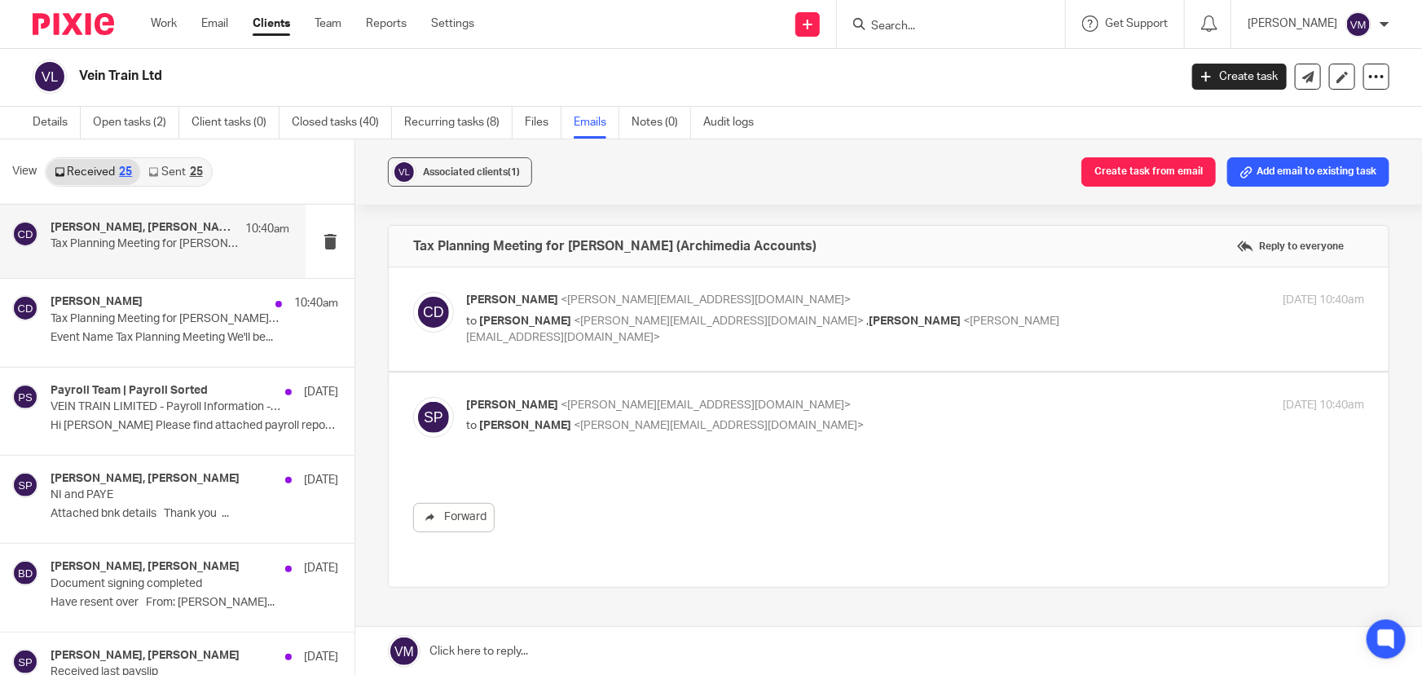
scroll to position [0, 0]
click at [1003, 284] on label at bounding box center [889, 318] width 1000 height 103
click at [413, 291] on input "checkbox" at bounding box center [412, 291] width 1 height 1
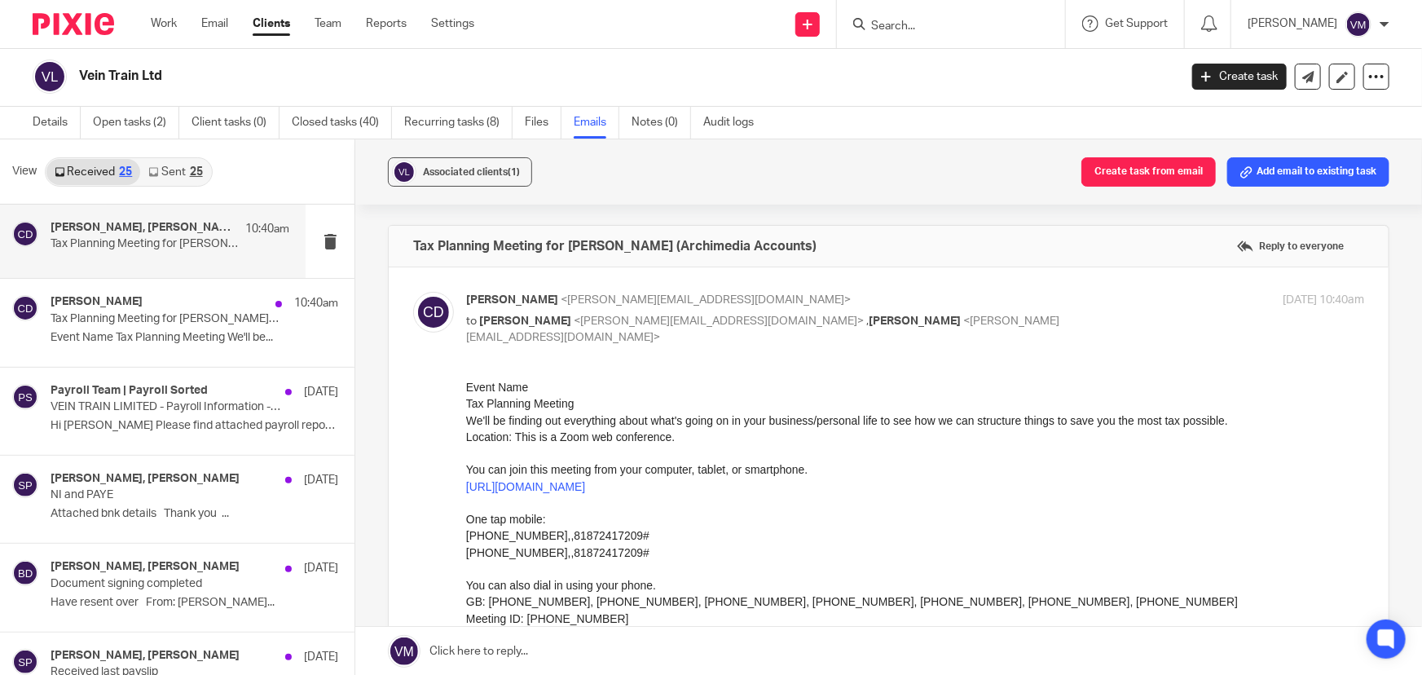
click at [1006, 288] on label at bounding box center [889, 564] width 1000 height 594
click at [413, 291] on input "checkbox" at bounding box center [412, 291] width 1 height 1
checkbox input "false"
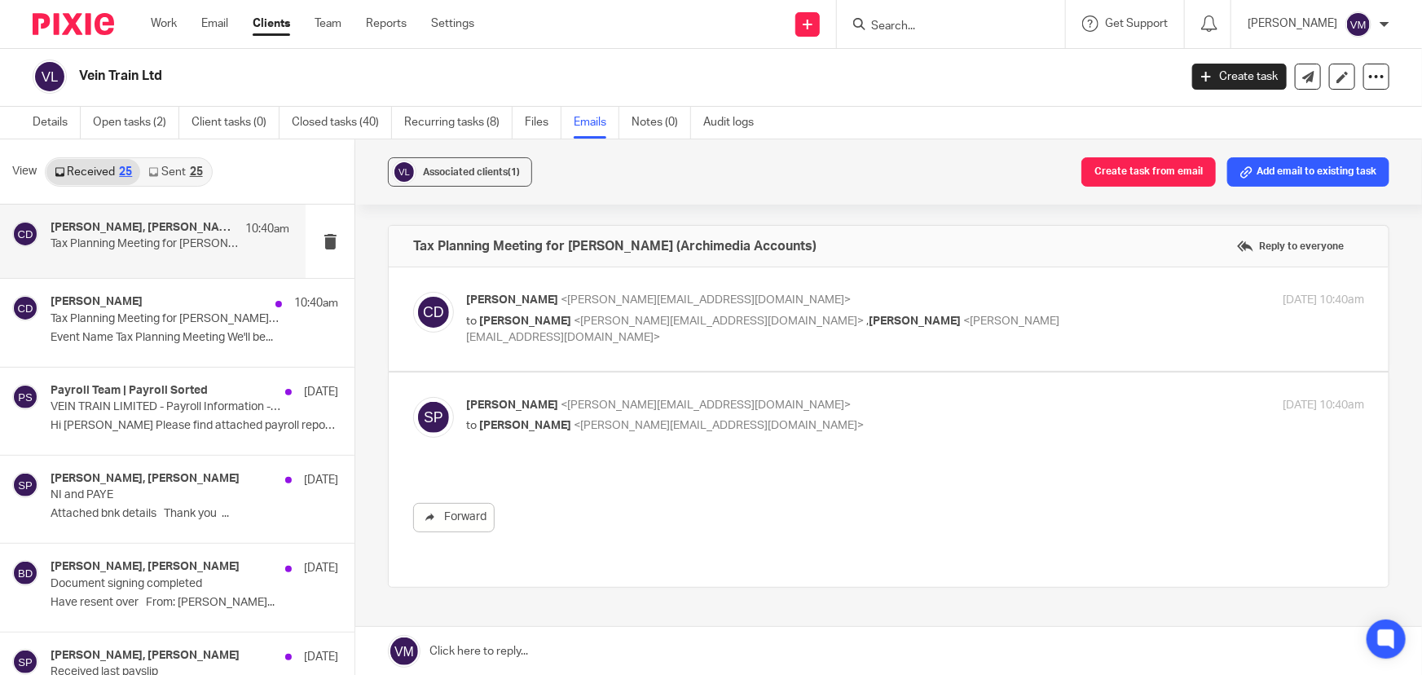
click at [165, 171] on link "Sent 25" at bounding box center [175, 172] width 70 height 26
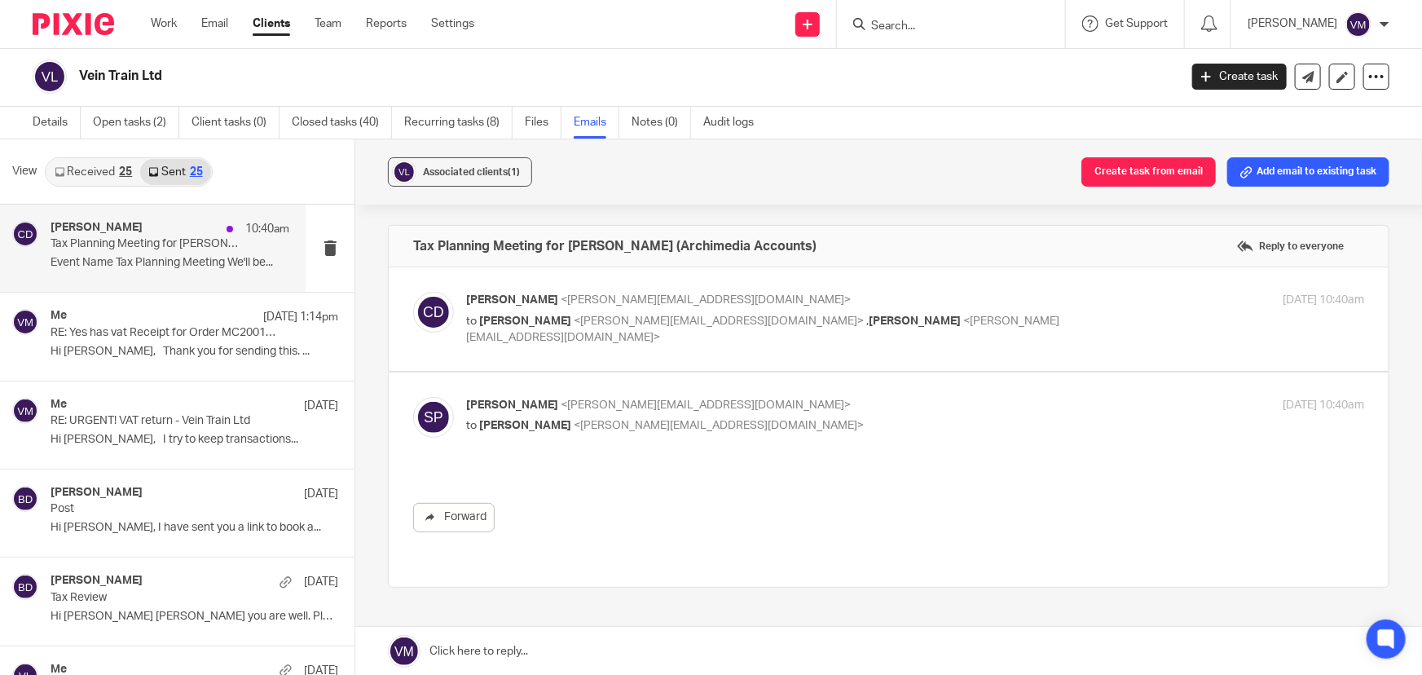
click at [123, 240] on p "Tax Planning Meeting for Sarah Phillips (Archimedia Accounts)" at bounding box center [146, 244] width 191 height 14
click at [333, 24] on link "Team" at bounding box center [328, 23] width 27 height 16
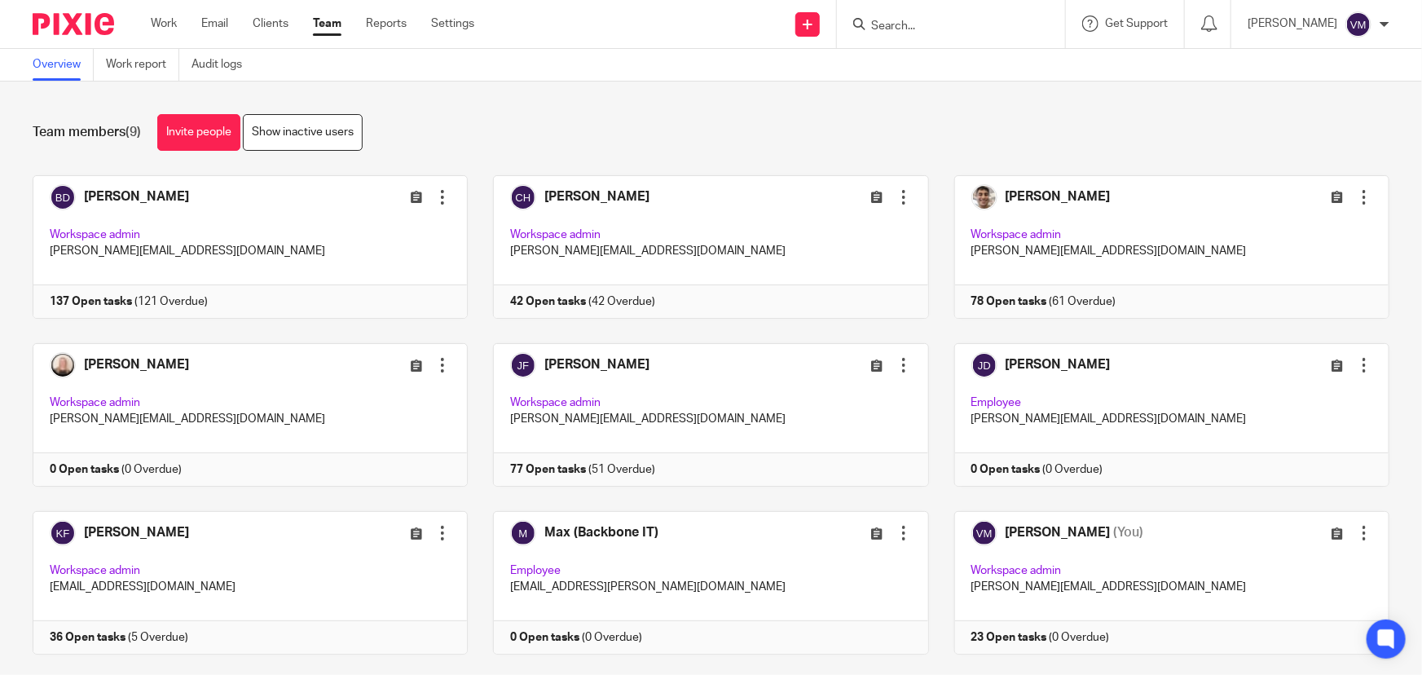
click at [939, 29] on input "Search" at bounding box center [942, 27] width 147 height 15
type input "chalk"
click at [1005, 73] on link at bounding box center [1003, 69] width 275 height 37
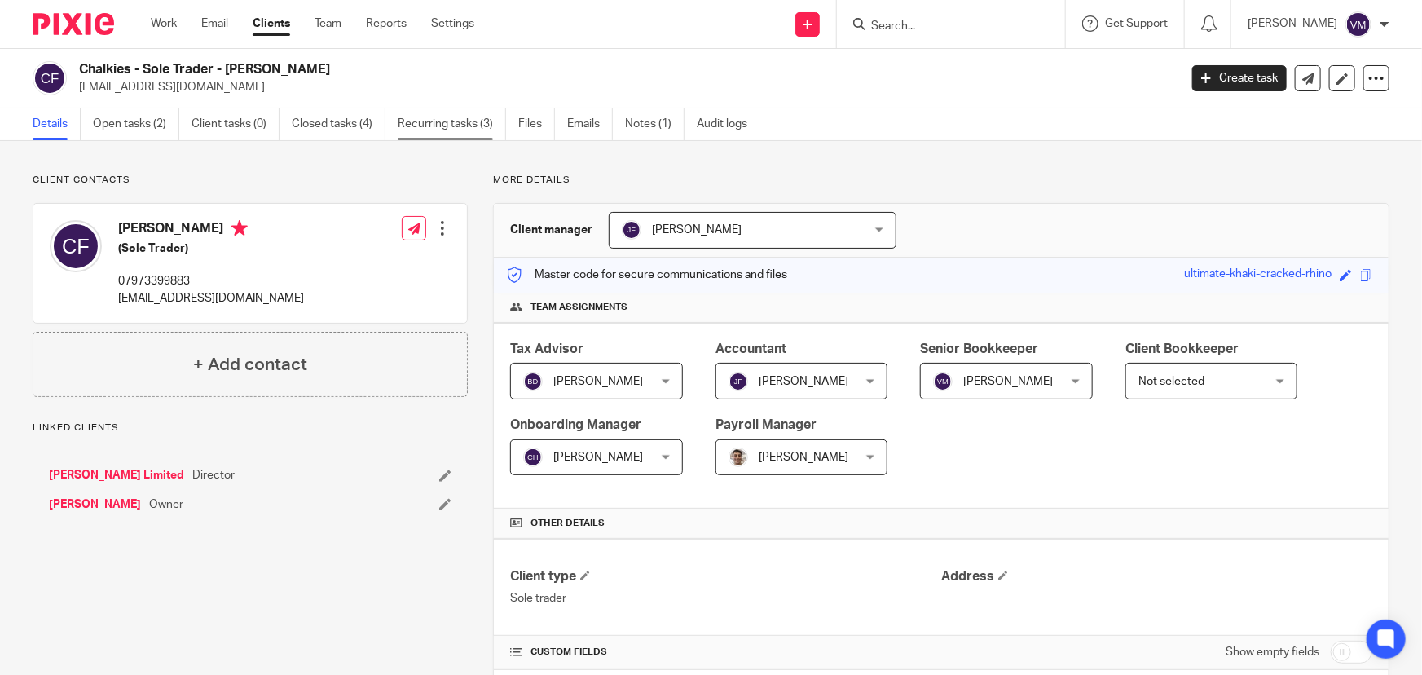
click at [464, 124] on link "Recurring tasks (3)" at bounding box center [452, 124] width 108 height 32
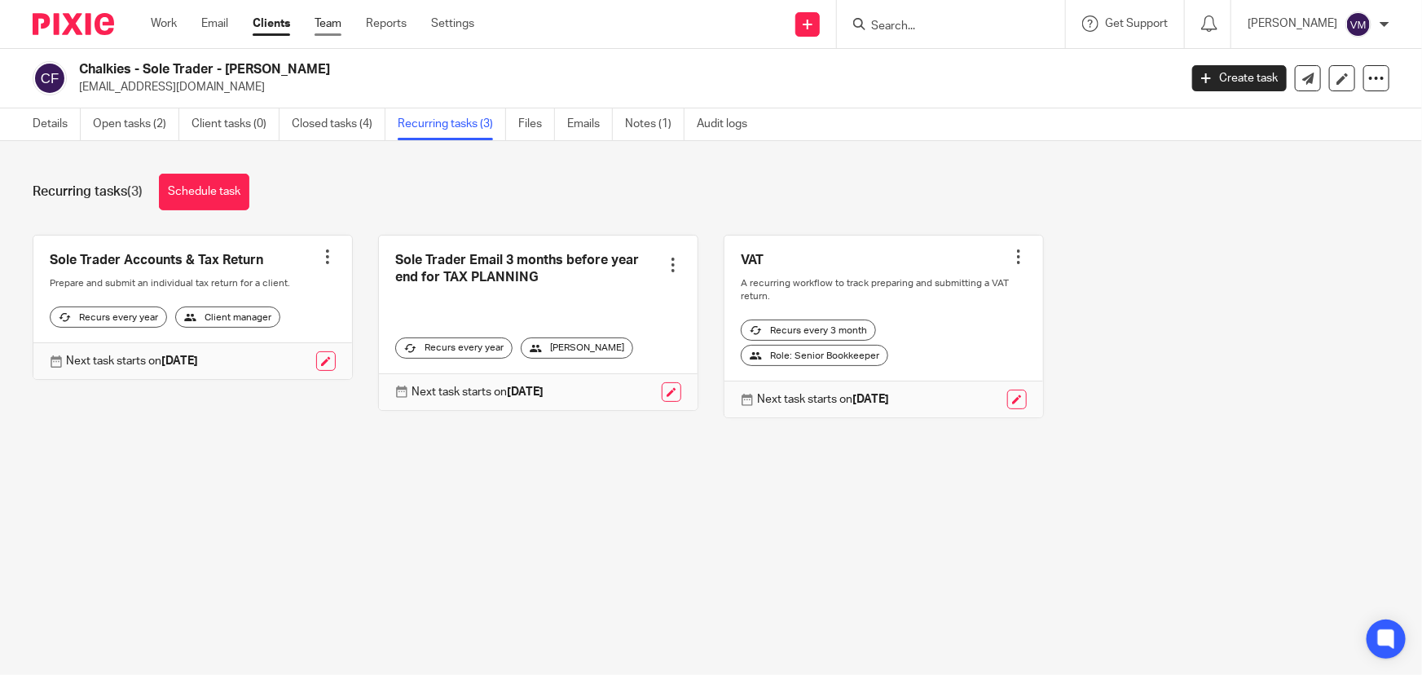
click at [337, 26] on link "Team" at bounding box center [328, 23] width 27 height 16
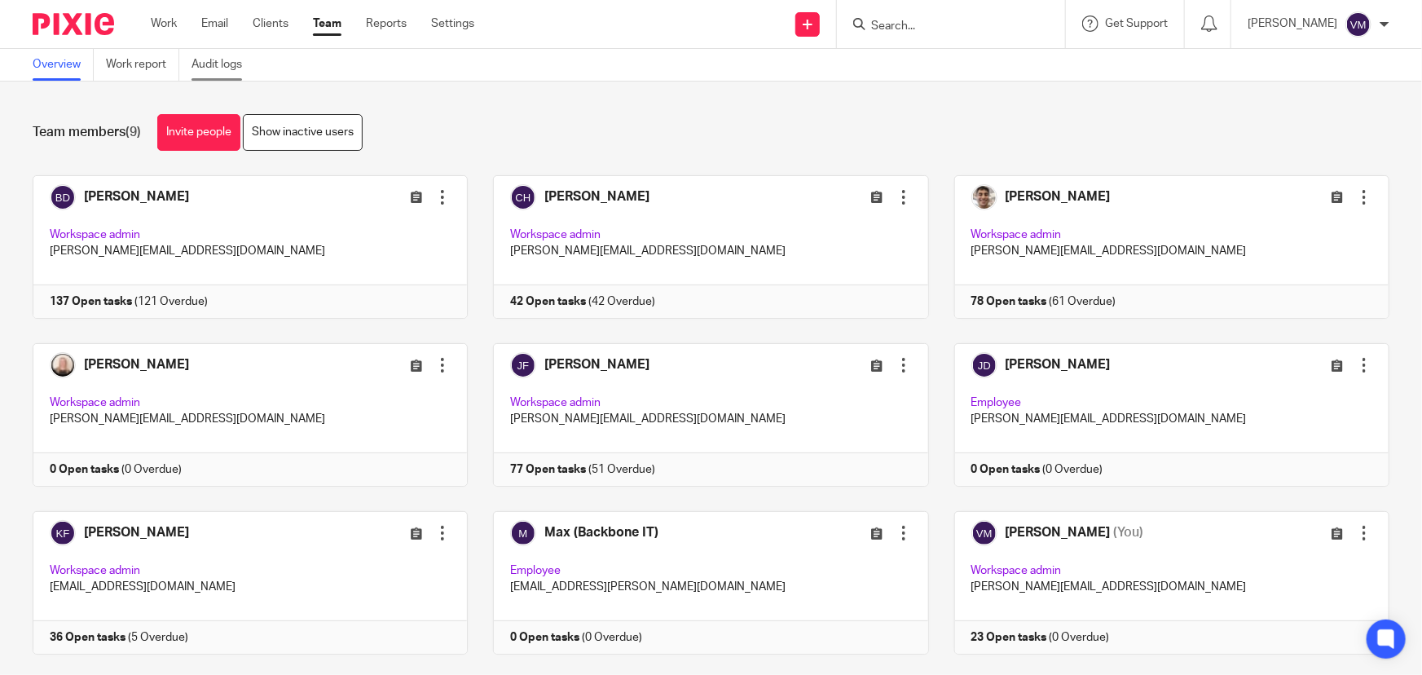
click at [229, 68] on link "Audit logs" at bounding box center [222, 65] width 63 height 32
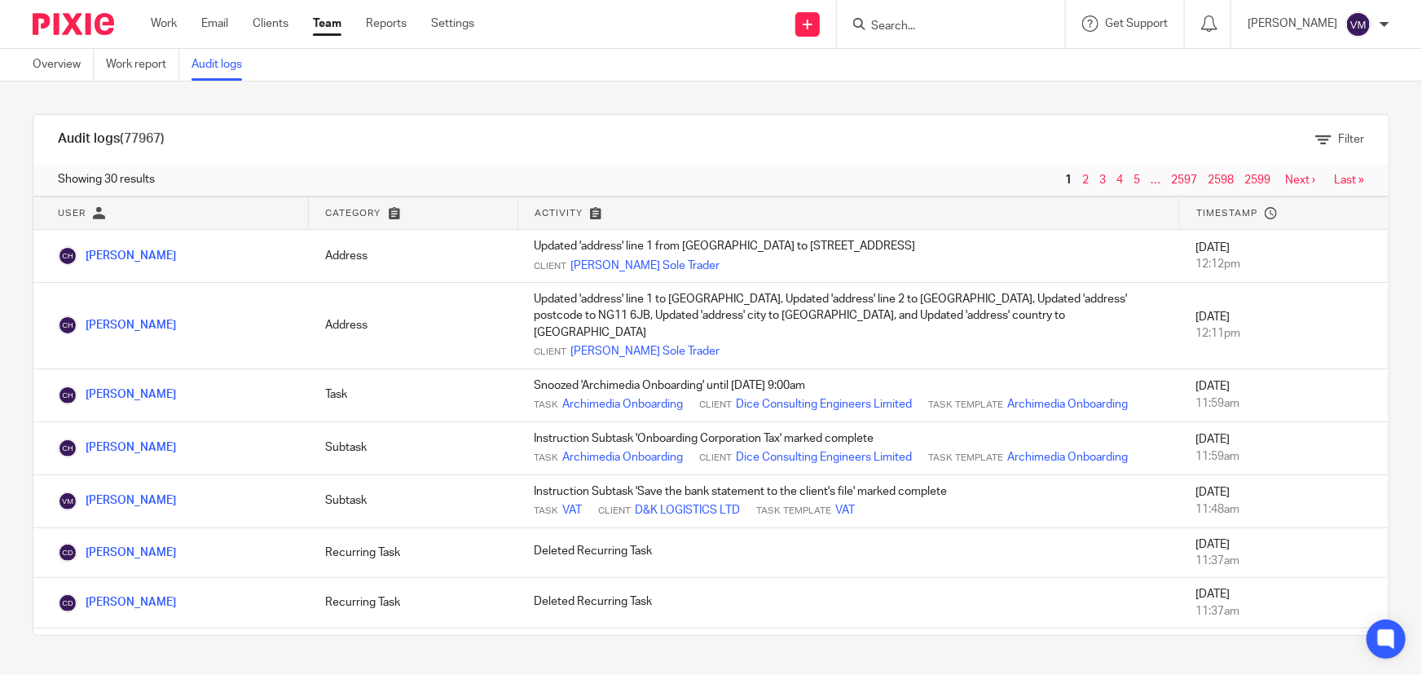
click at [339, 29] on link "Team" at bounding box center [327, 23] width 29 height 16
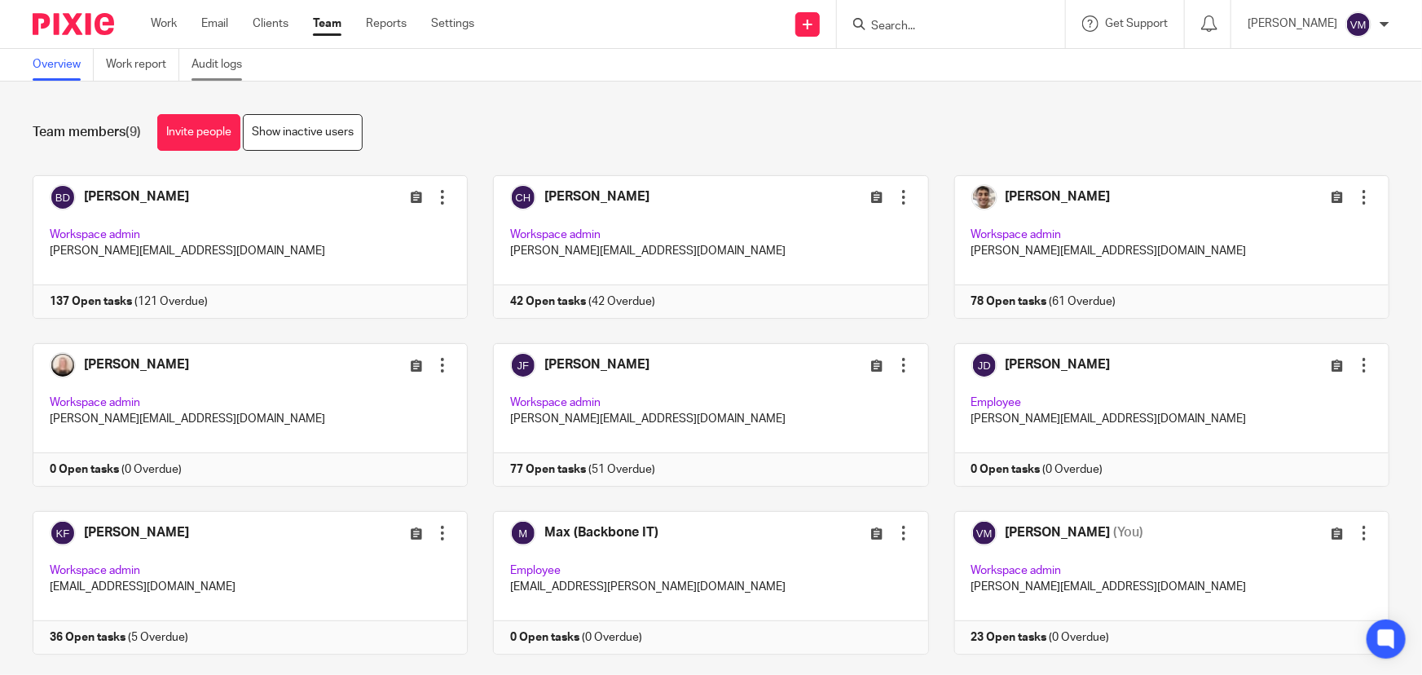
click at [231, 63] on link "Audit logs" at bounding box center [222, 65] width 63 height 32
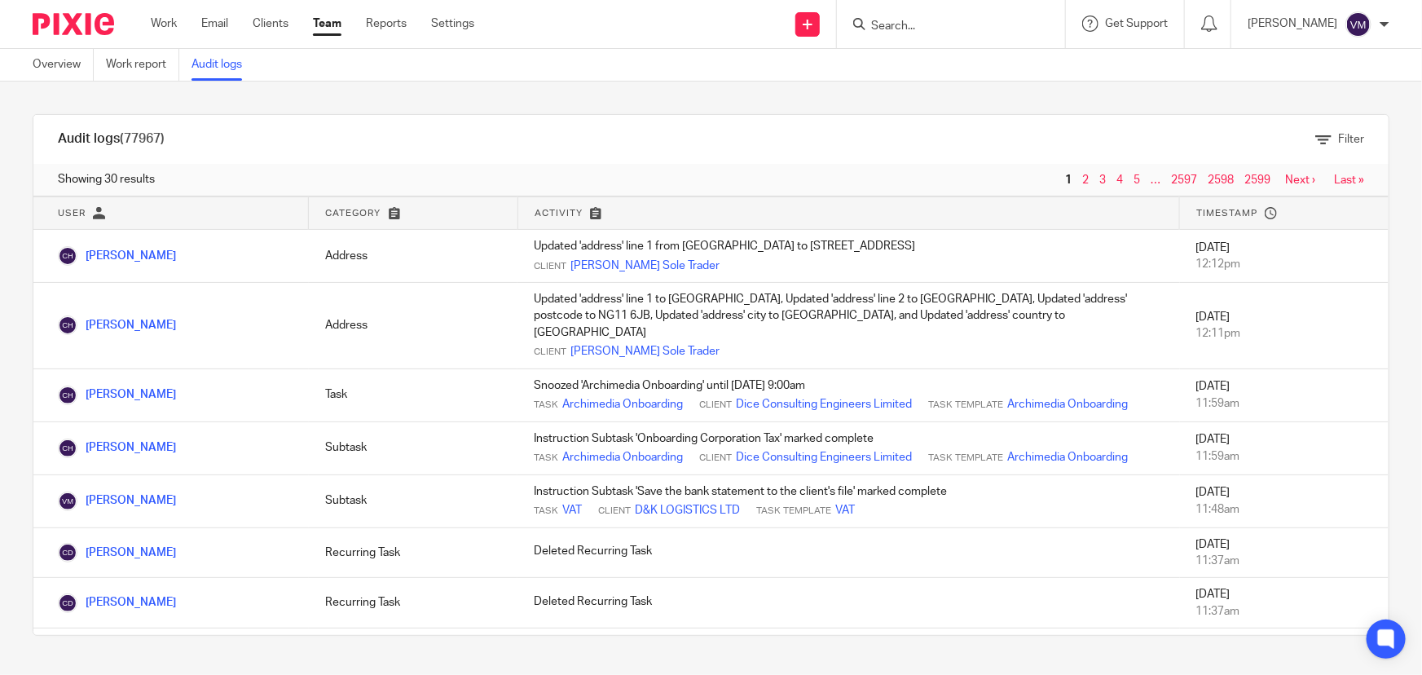
click at [327, 29] on link "Team" at bounding box center [327, 23] width 29 height 16
